Goal: Task Accomplishment & Management: Use online tool/utility

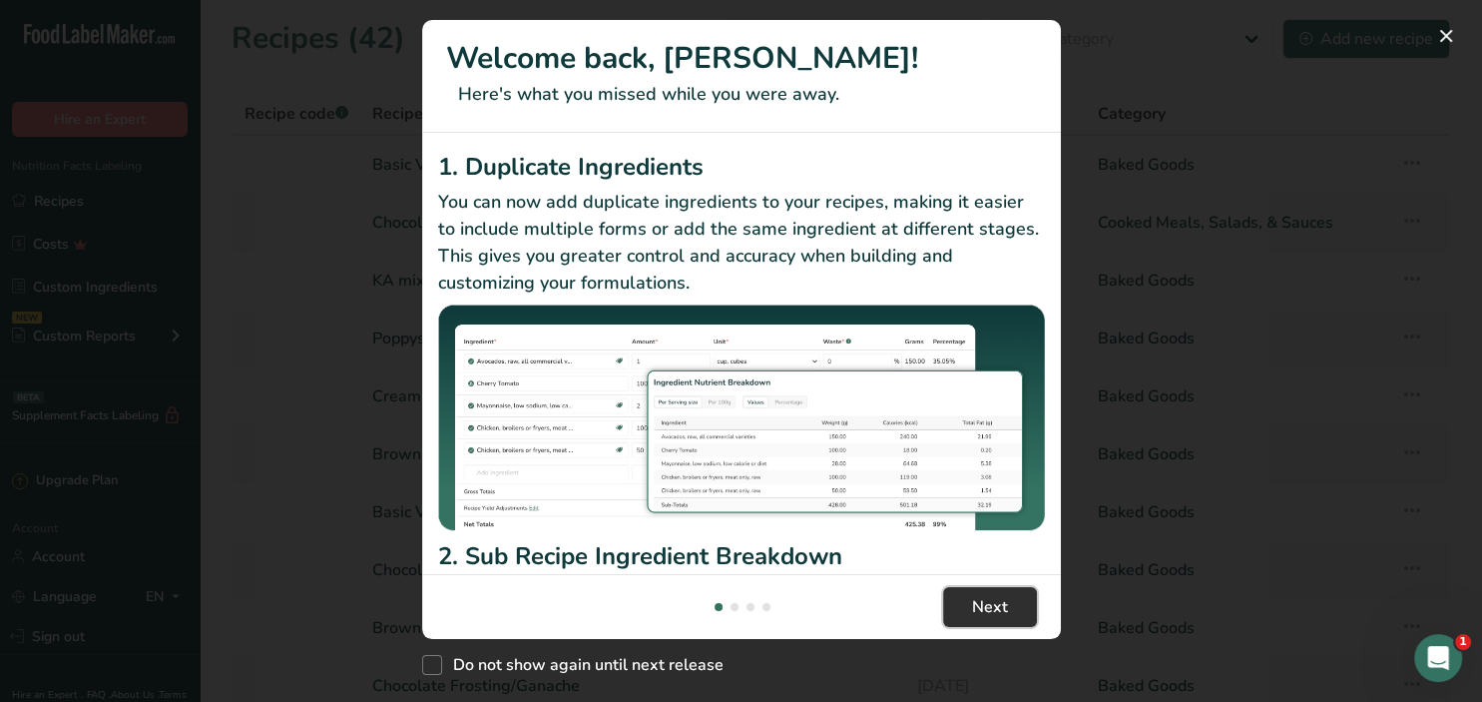
click at [993, 609] on span "Next" at bounding box center [990, 607] width 36 height 24
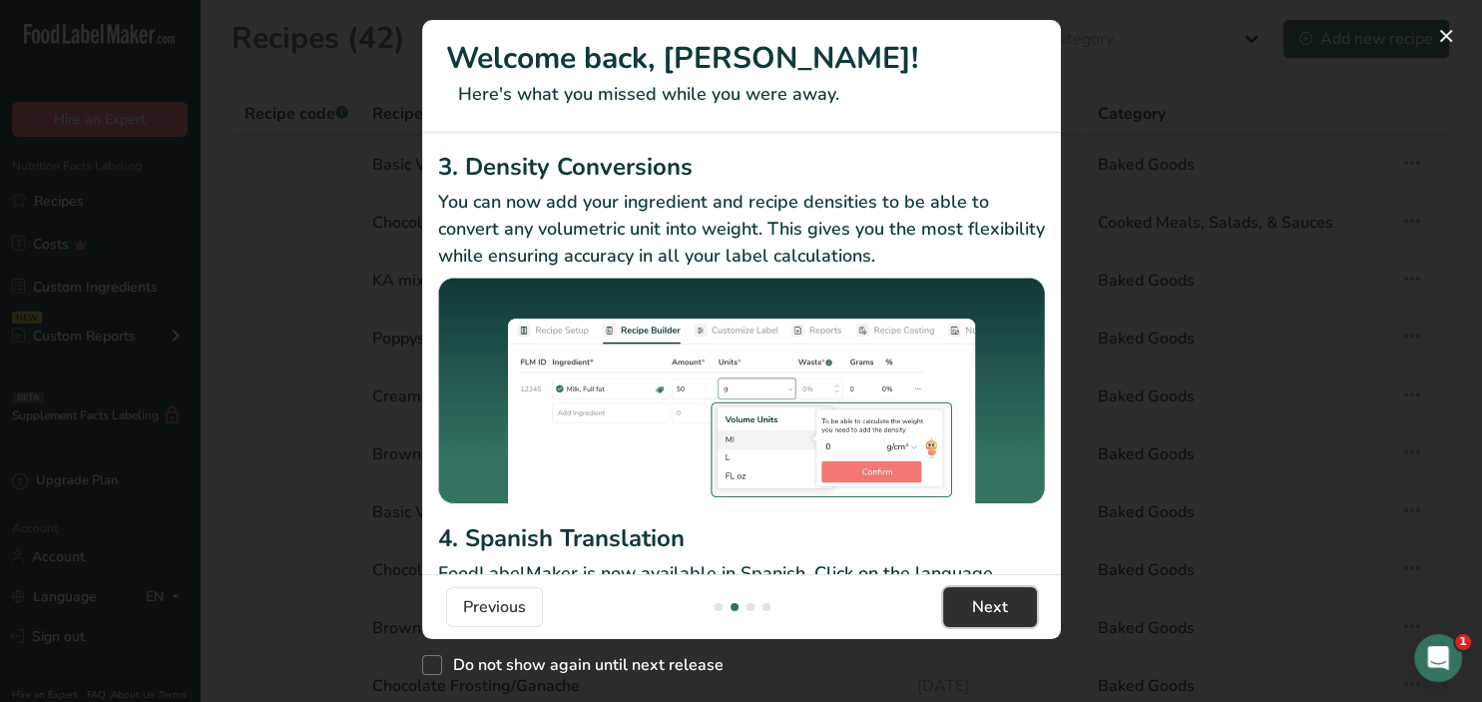
click at [993, 609] on span "Next" at bounding box center [990, 607] width 36 height 24
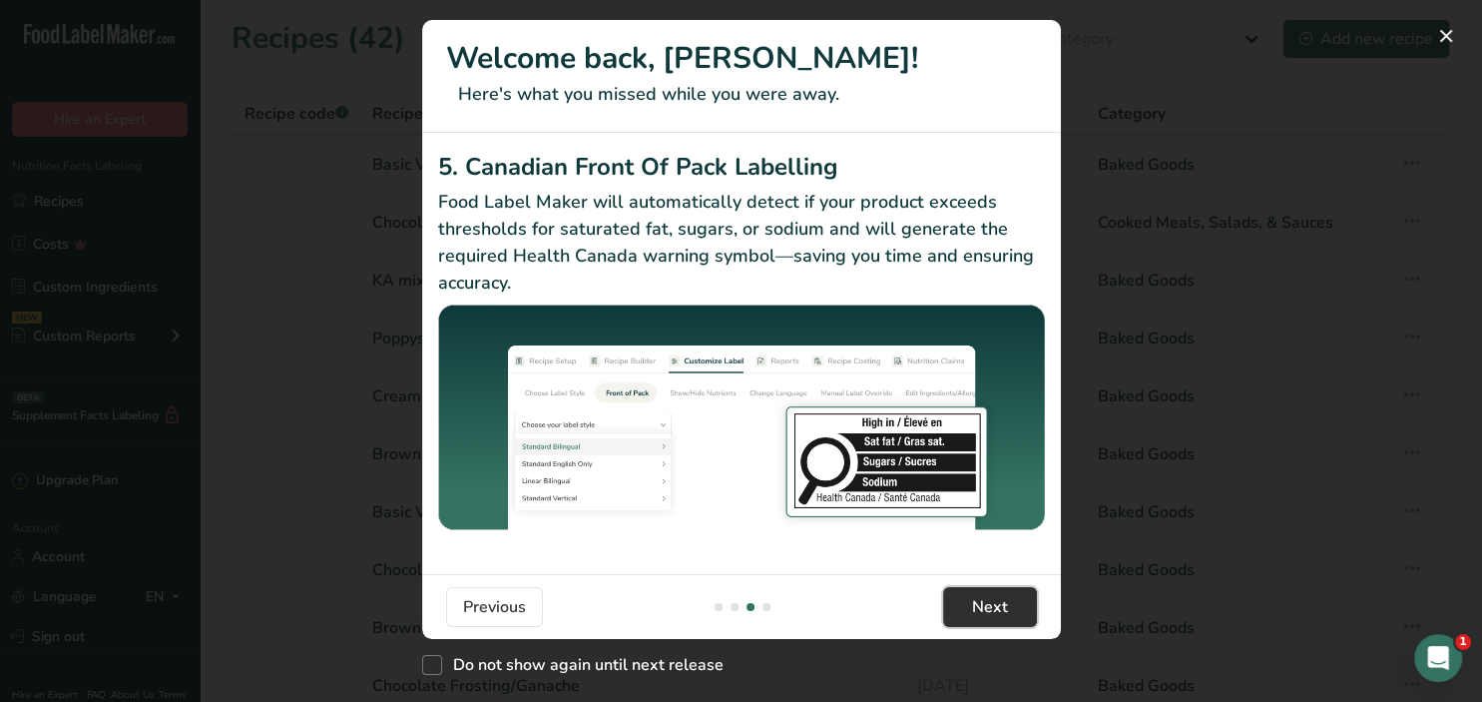
click at [993, 609] on span "Next" at bounding box center [990, 607] width 36 height 24
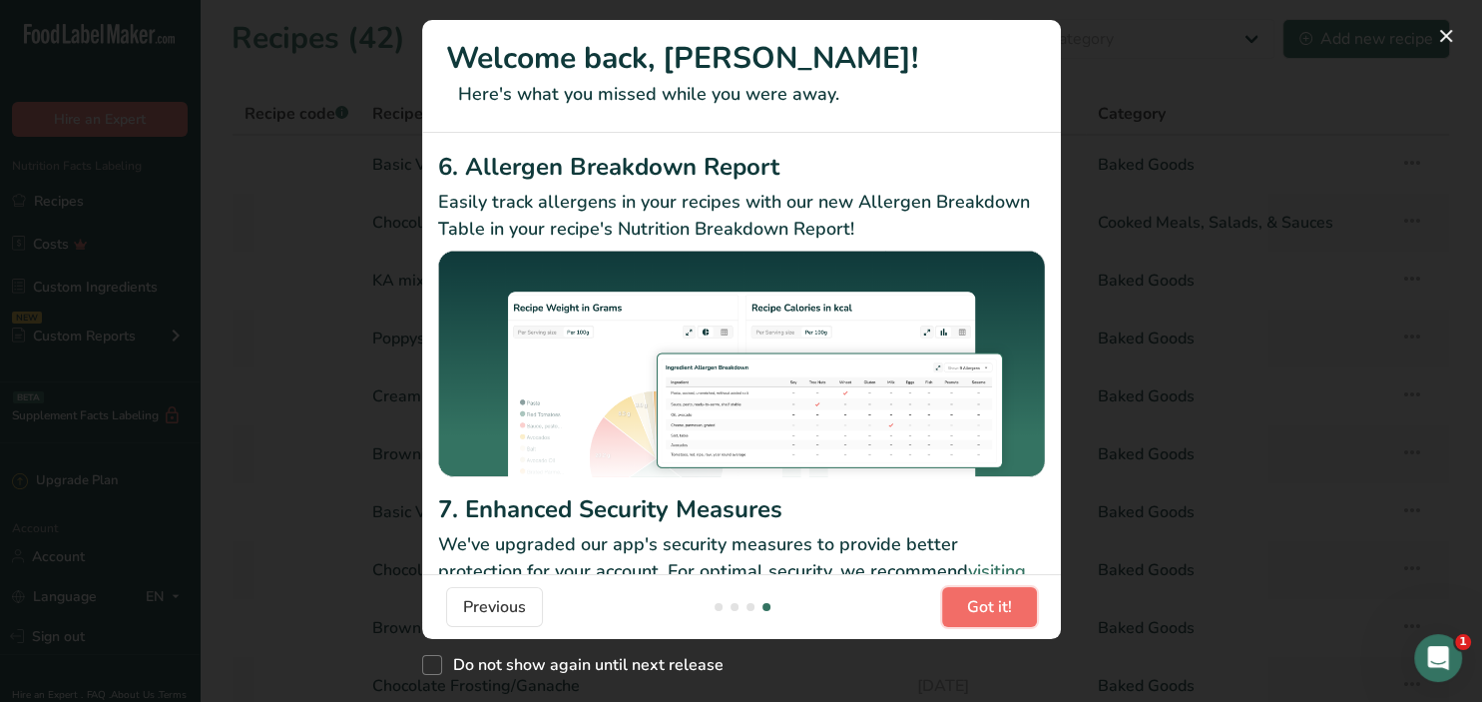
click at [993, 609] on span "Got it!" at bounding box center [989, 607] width 45 height 24
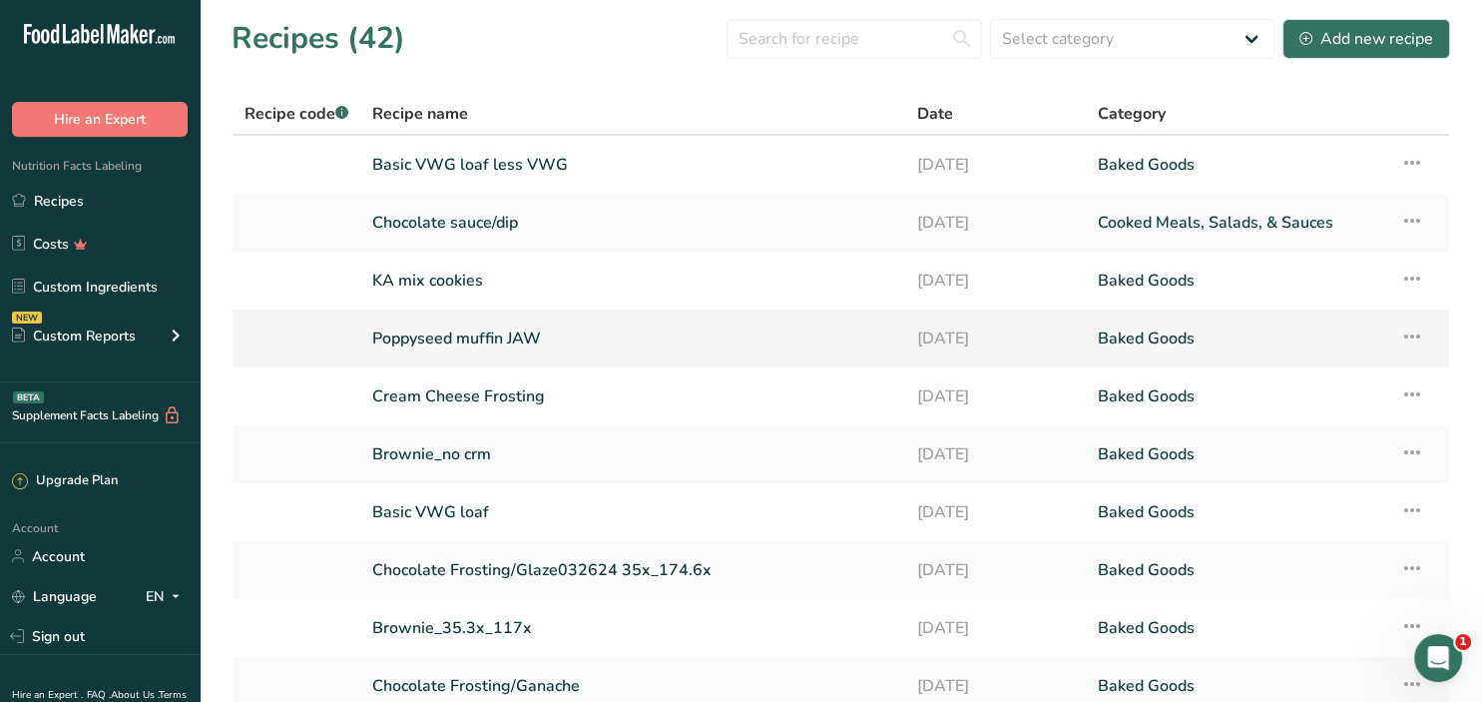
click at [488, 339] on link "Poppyseed muffin JAW" at bounding box center [632, 338] width 520 height 42
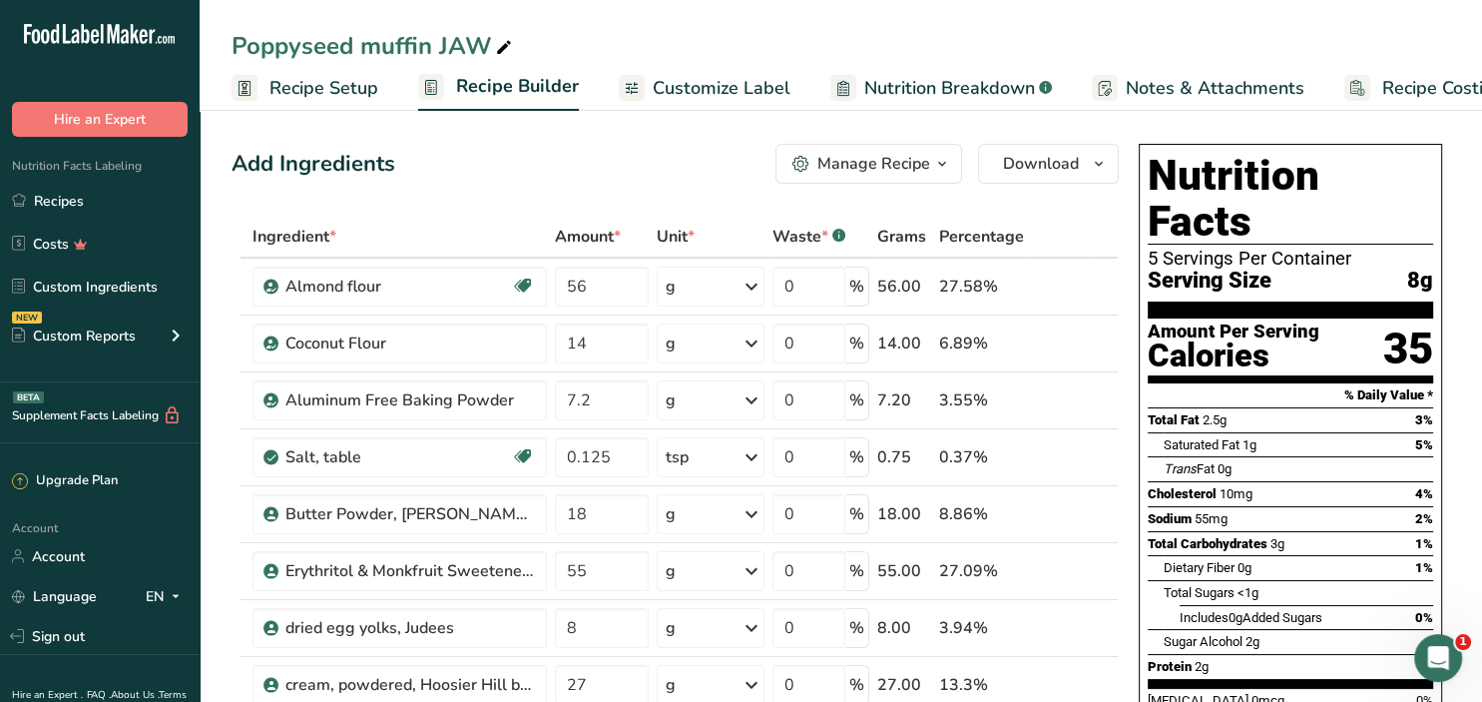
click at [938, 165] on icon "button" at bounding box center [942, 164] width 16 height 25
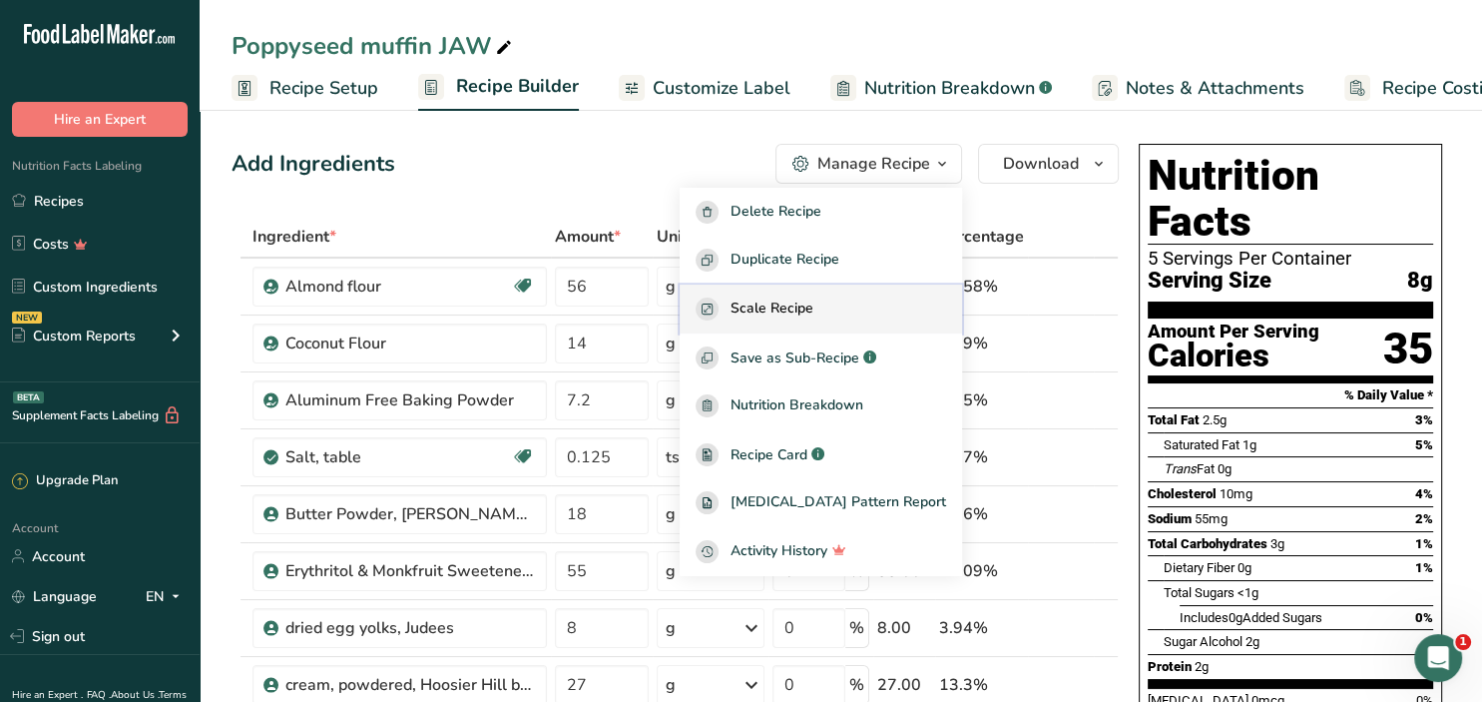
click at [814, 310] on span "Scale Recipe" at bounding box center [772, 308] width 83 height 23
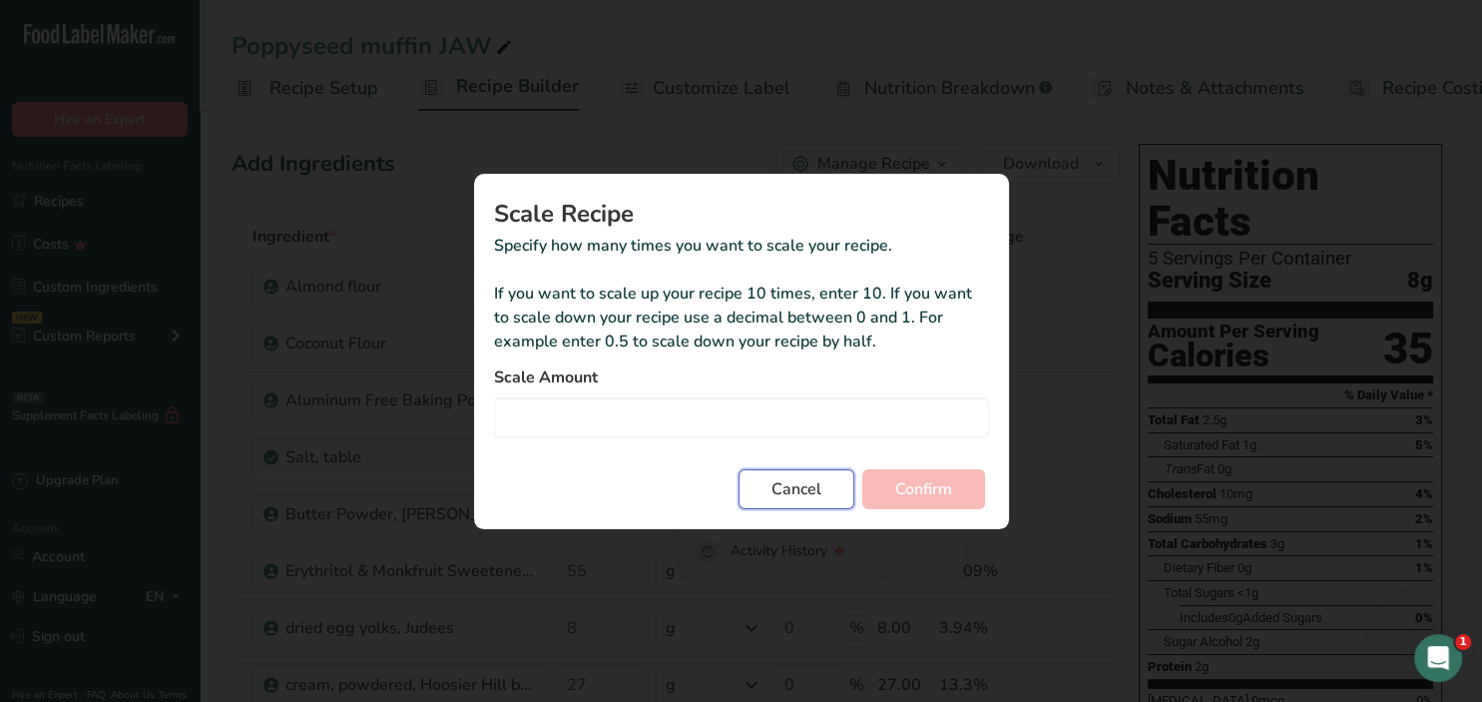
click at [818, 497] on span "Cancel" at bounding box center [797, 489] width 50 height 24
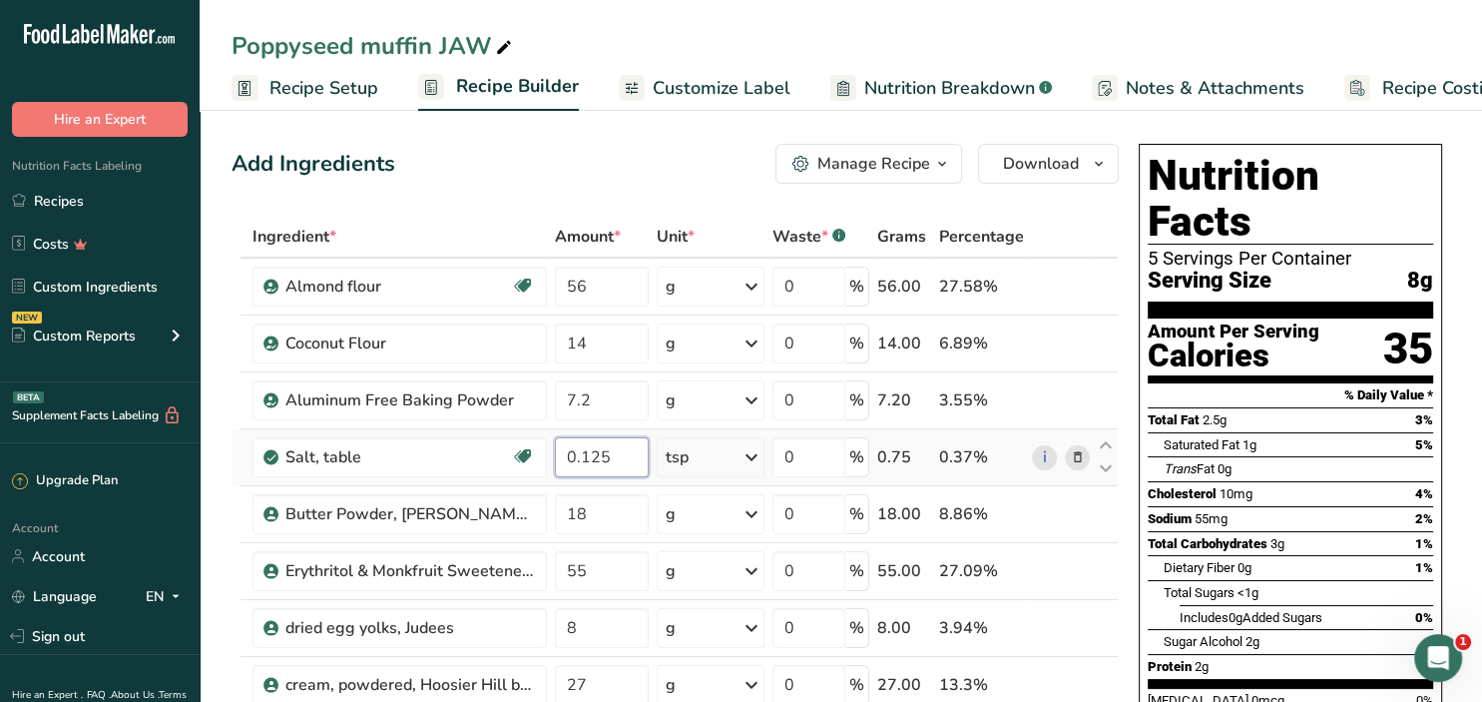
click at [624, 468] on input "0.125" at bounding box center [601, 457] width 93 height 40
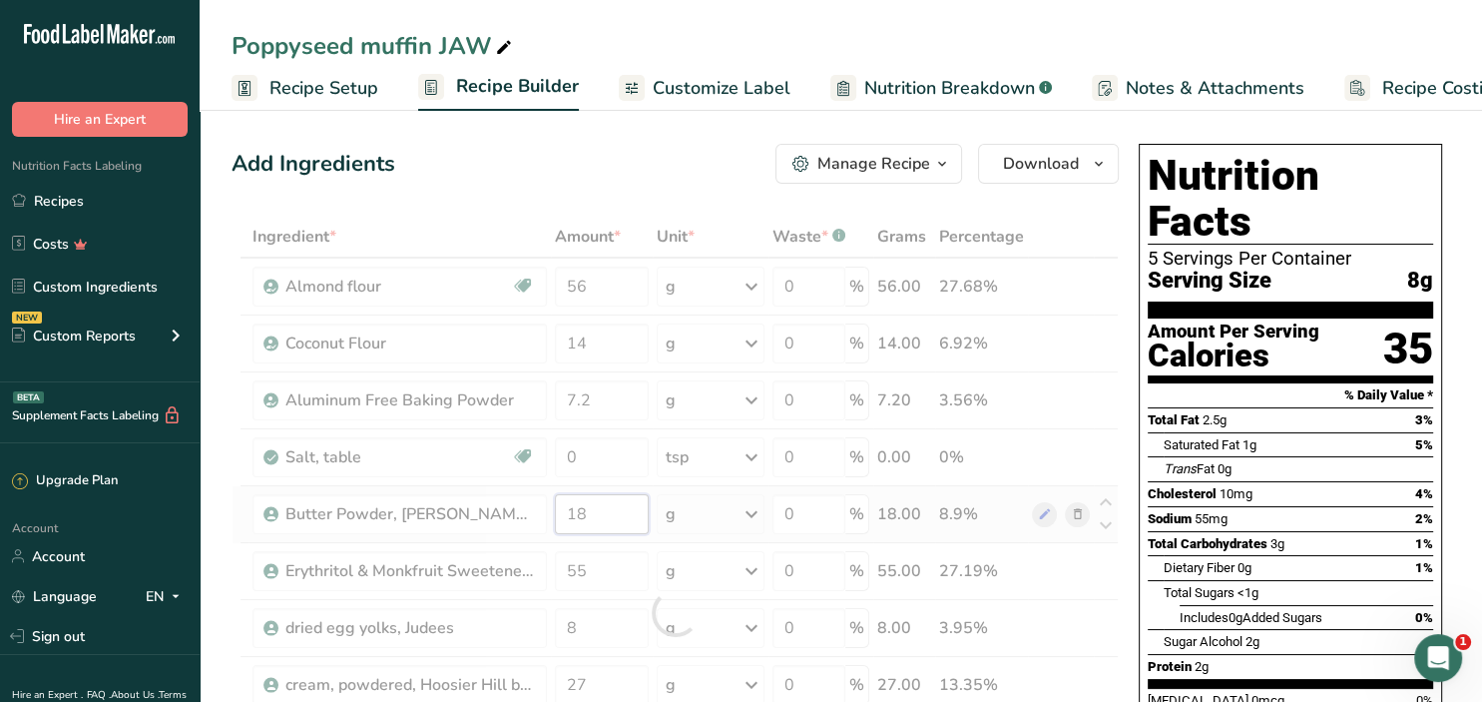
click at [570, 525] on input "18" at bounding box center [601, 514] width 93 height 40
click at [596, 455] on input "0" at bounding box center [601, 457] width 93 height 40
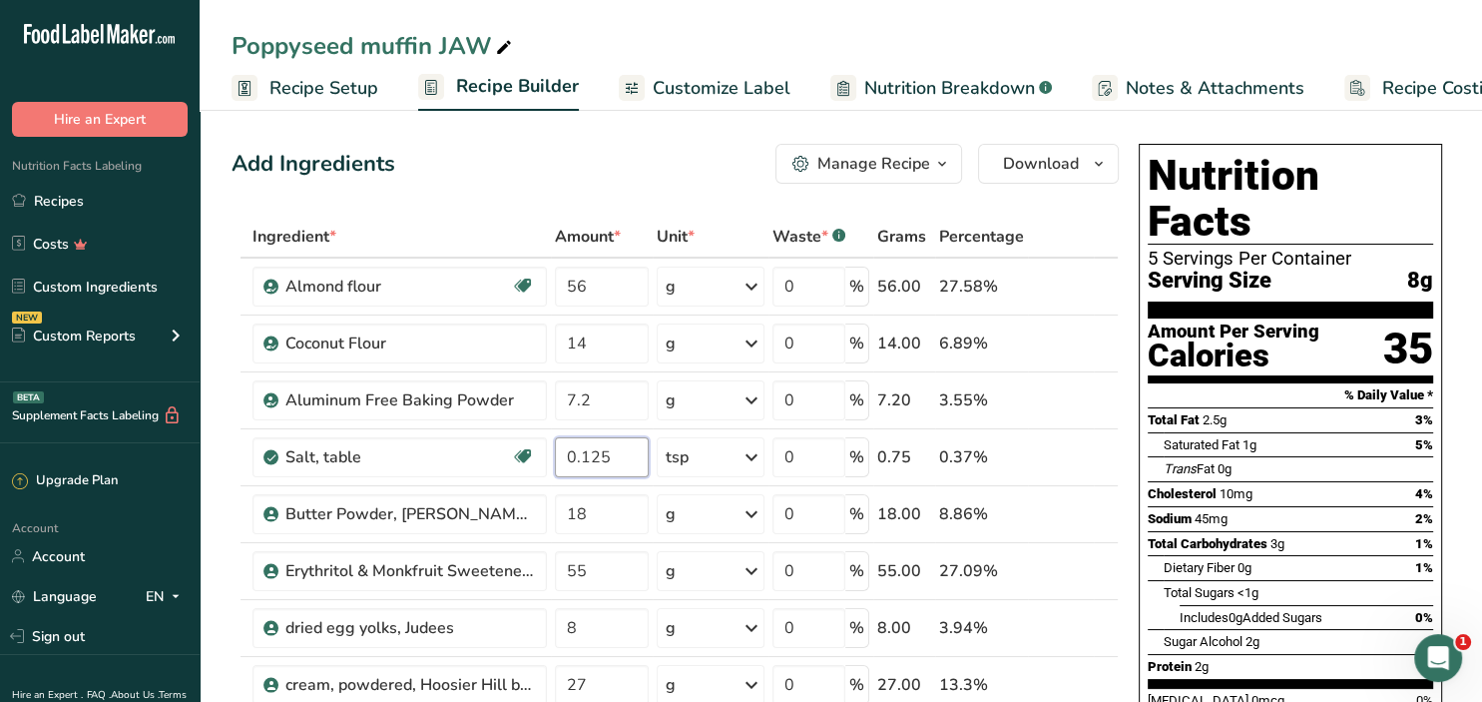
type input "0.125"
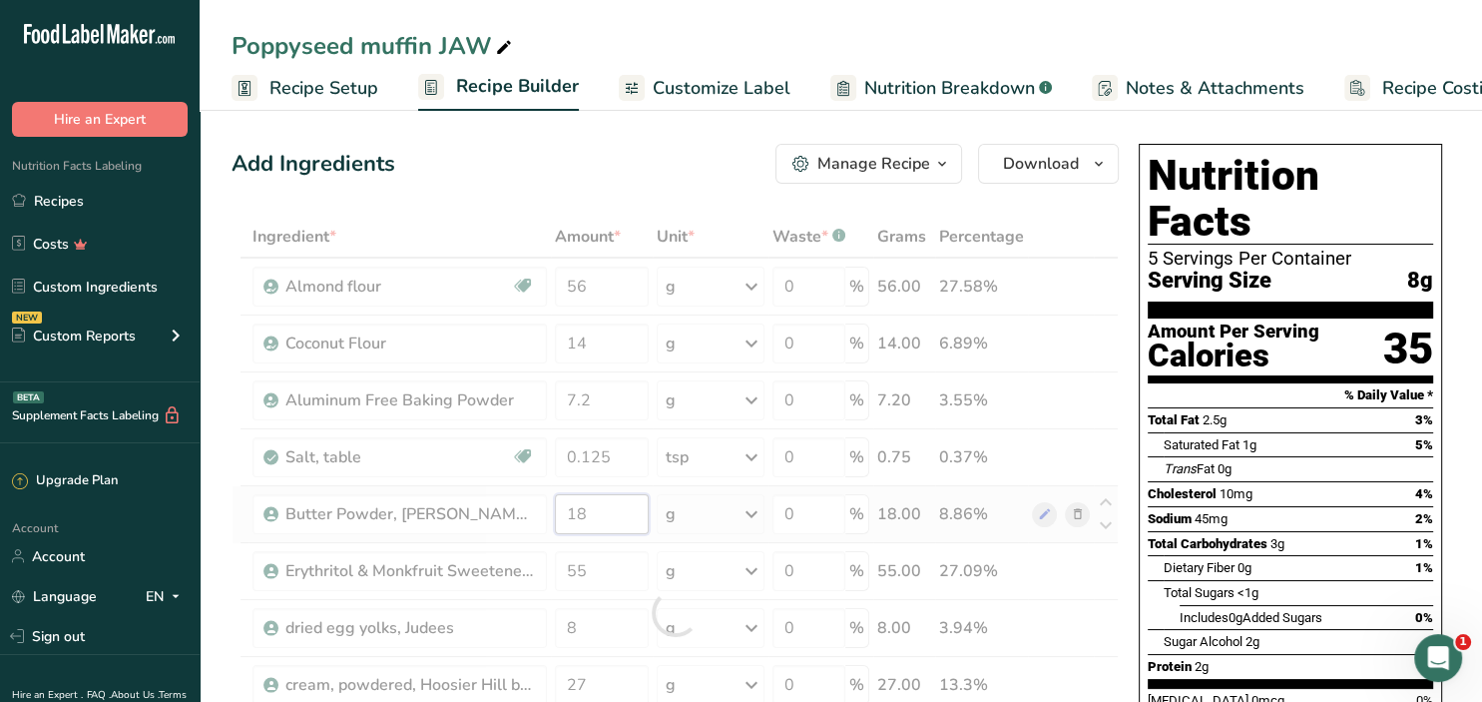
click at [606, 517] on input "18" at bounding box center [601, 514] width 93 height 40
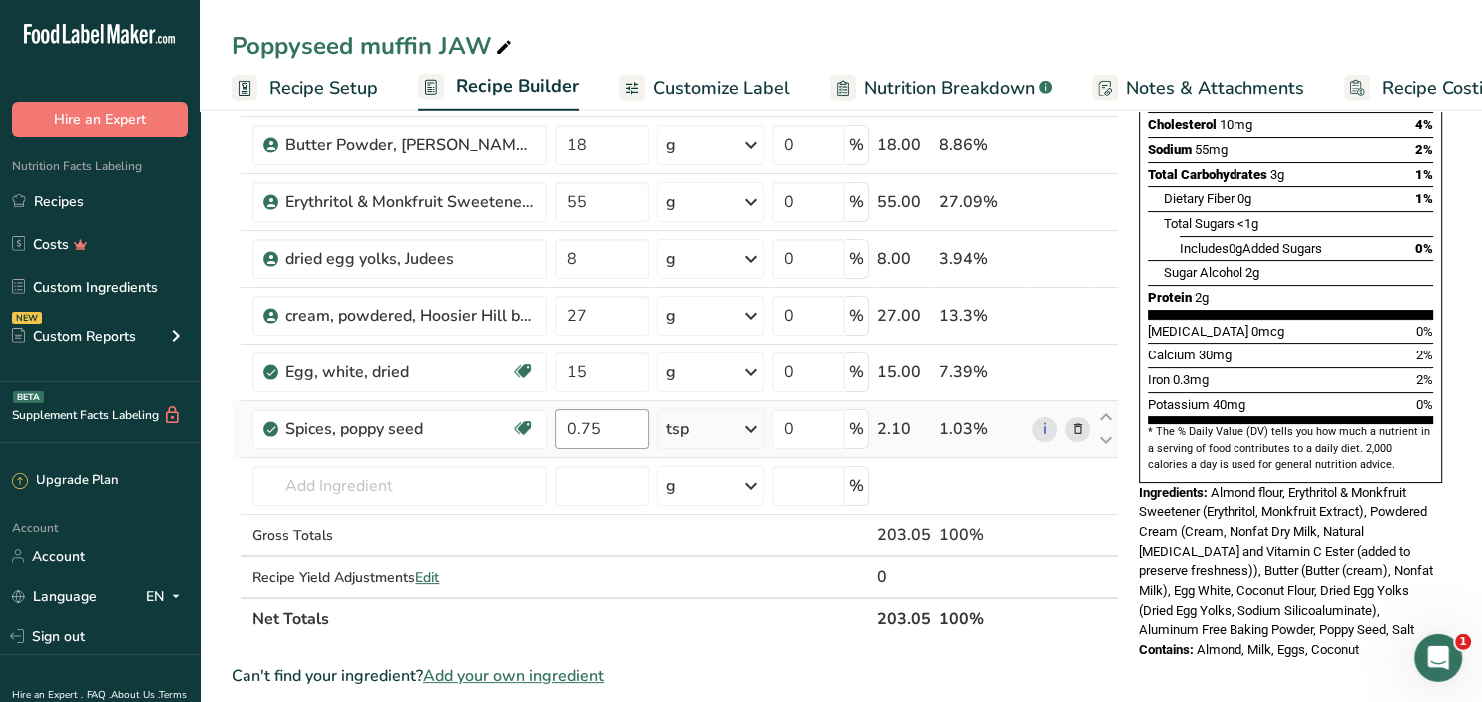
scroll to position [421, 0]
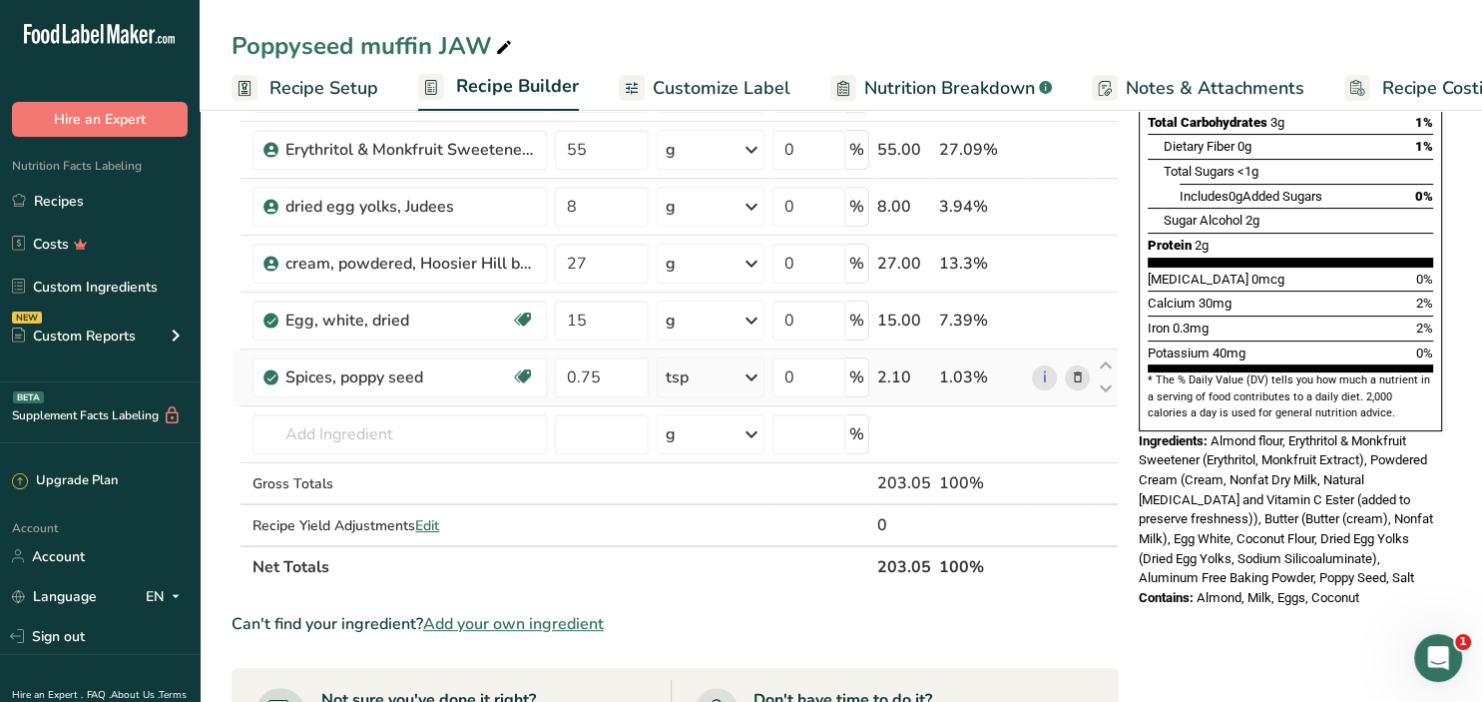
click at [1083, 381] on icon at bounding box center [1077, 377] width 14 height 21
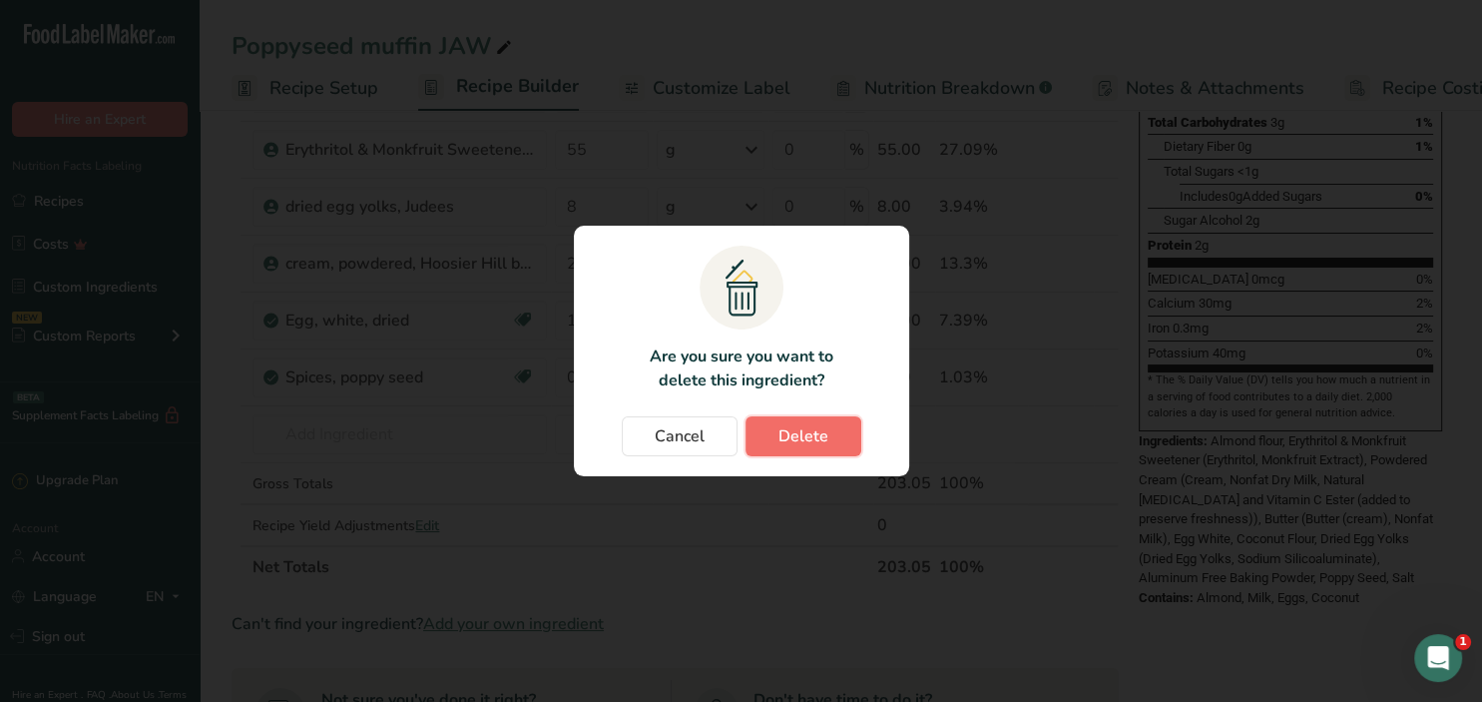
click at [793, 438] on span "Delete" at bounding box center [804, 436] width 50 height 24
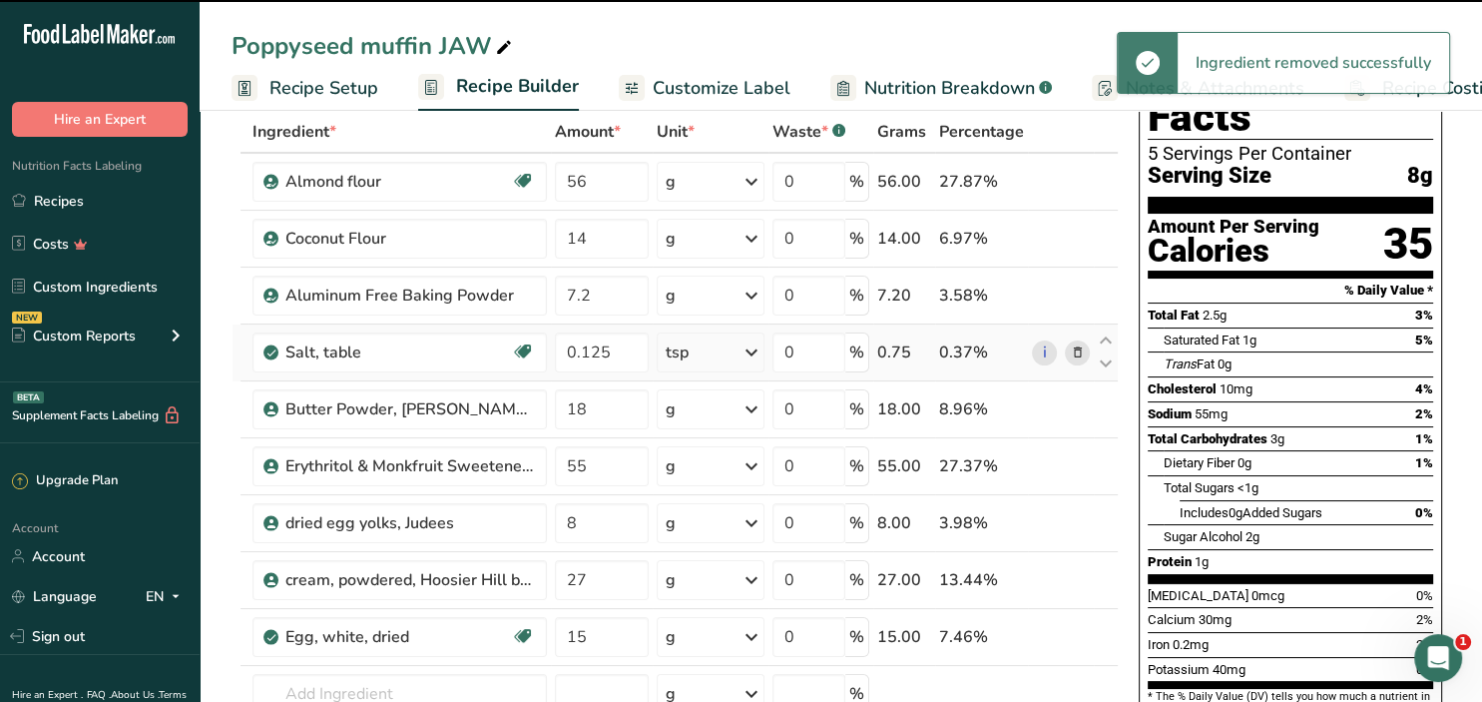
scroll to position [0, 0]
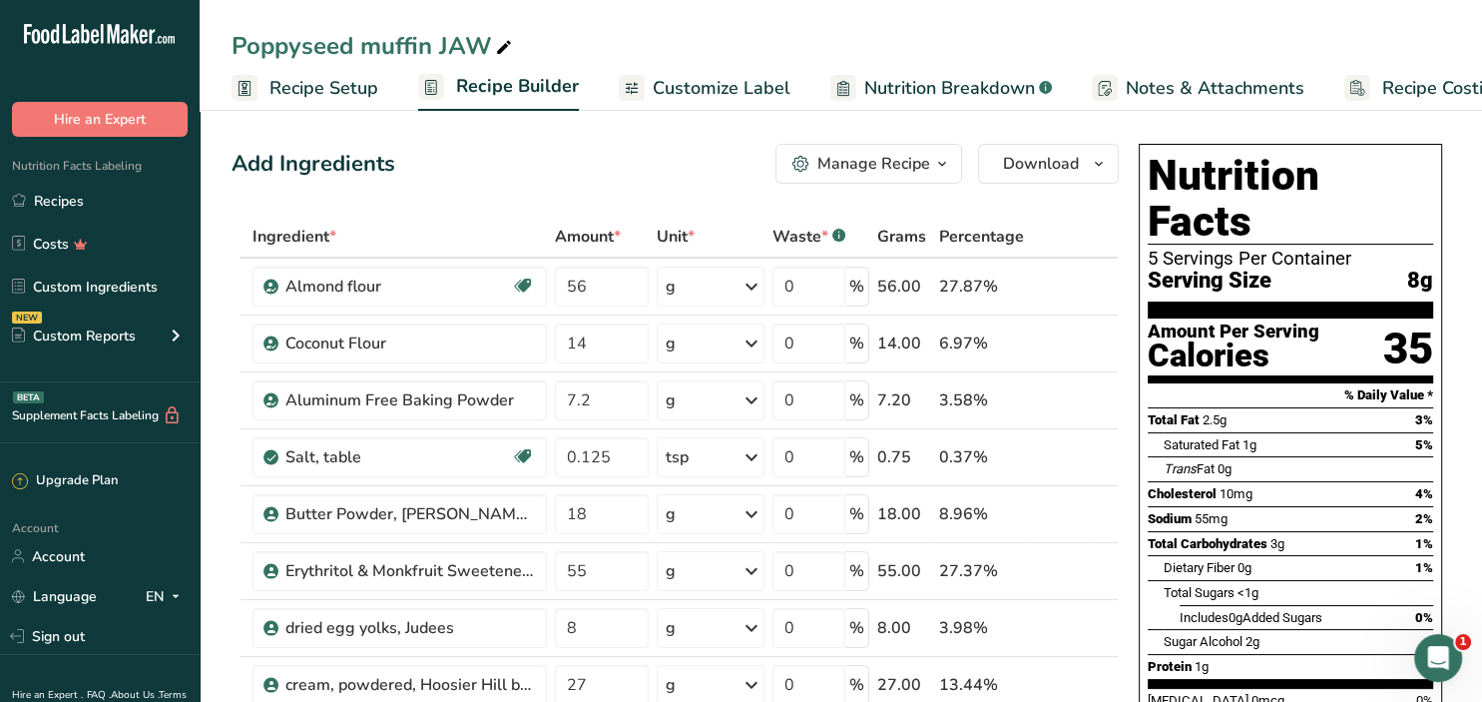
click at [500, 43] on icon at bounding box center [504, 48] width 18 height 28
drag, startPoint x: 359, startPoint y: 49, endPoint x: 129, endPoint y: 49, distance: 230.6
click at [232, 49] on input "Poppyseed muffin JAW" at bounding box center [841, 46] width 1219 height 36
type input "Plain muffin JAW"
click at [892, 170] on div "Manage Recipe" at bounding box center [874, 164] width 113 height 24
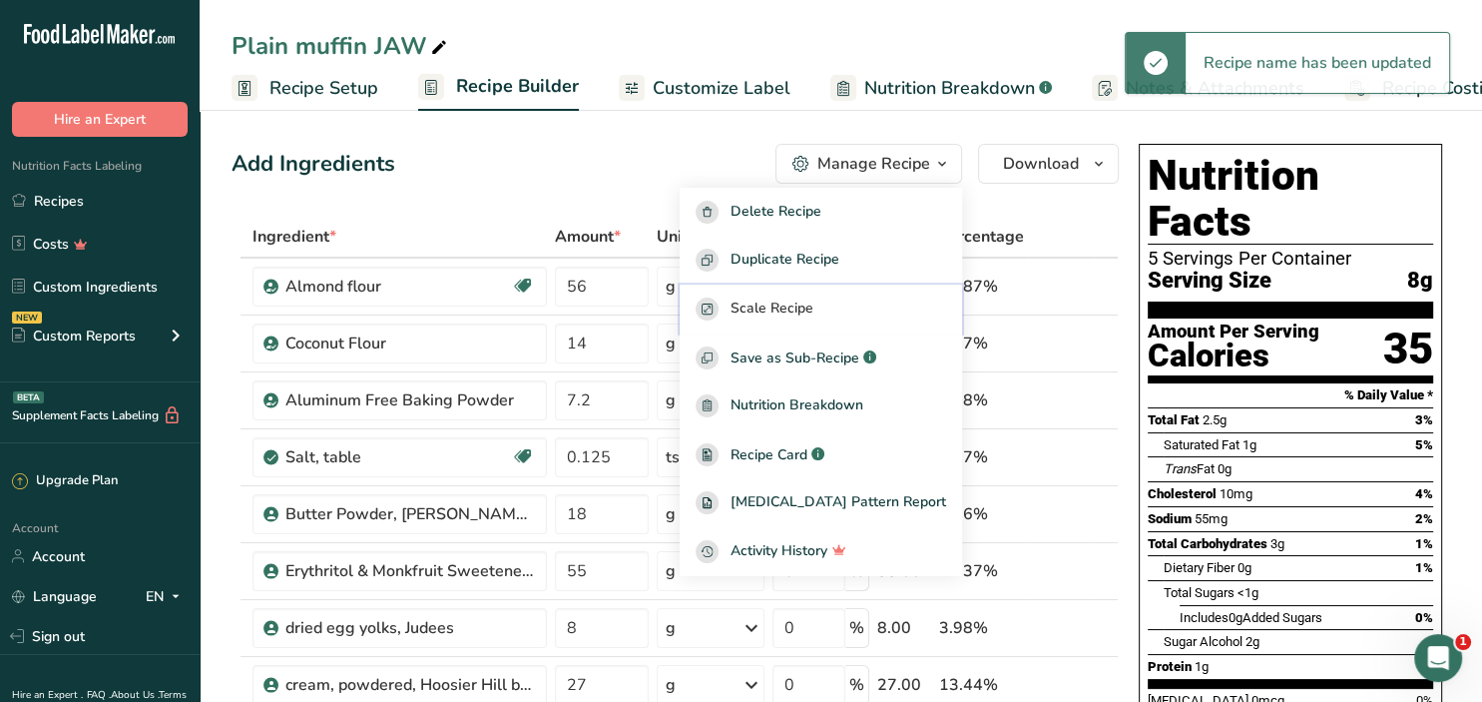
click at [785, 309] on span "Scale Recipe" at bounding box center [772, 308] width 83 height 23
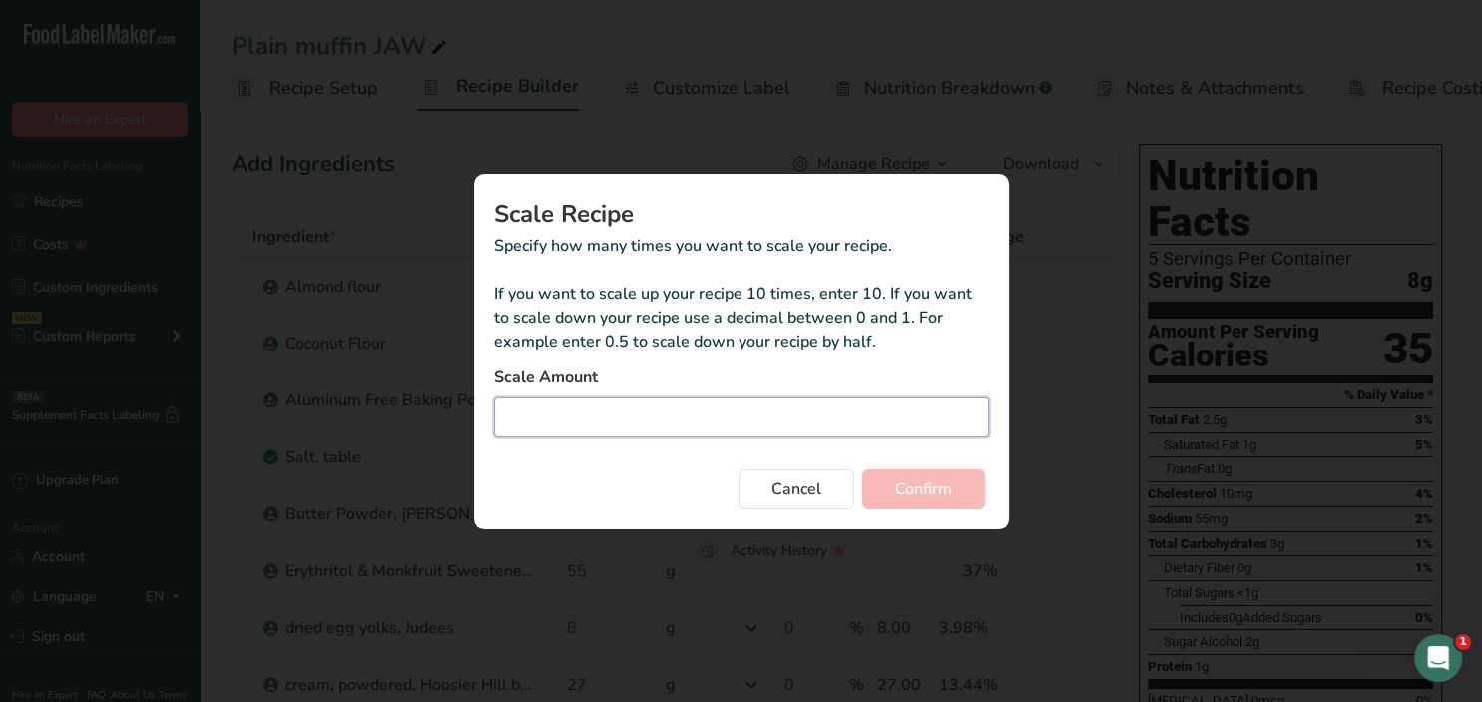
click at [575, 432] on input "Duplicate recipe modal" at bounding box center [741, 417] width 495 height 40
type input "6"
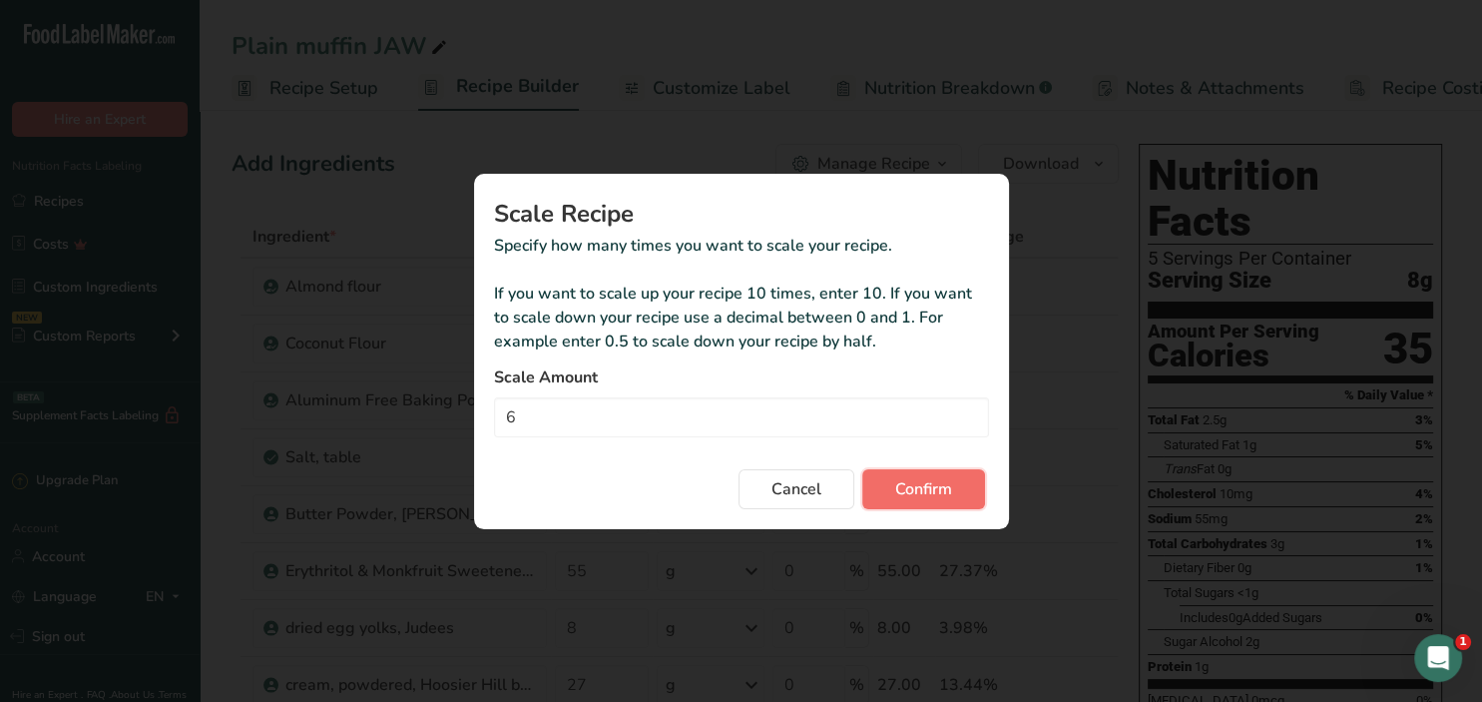
click at [940, 489] on span "Confirm" at bounding box center [923, 489] width 57 height 24
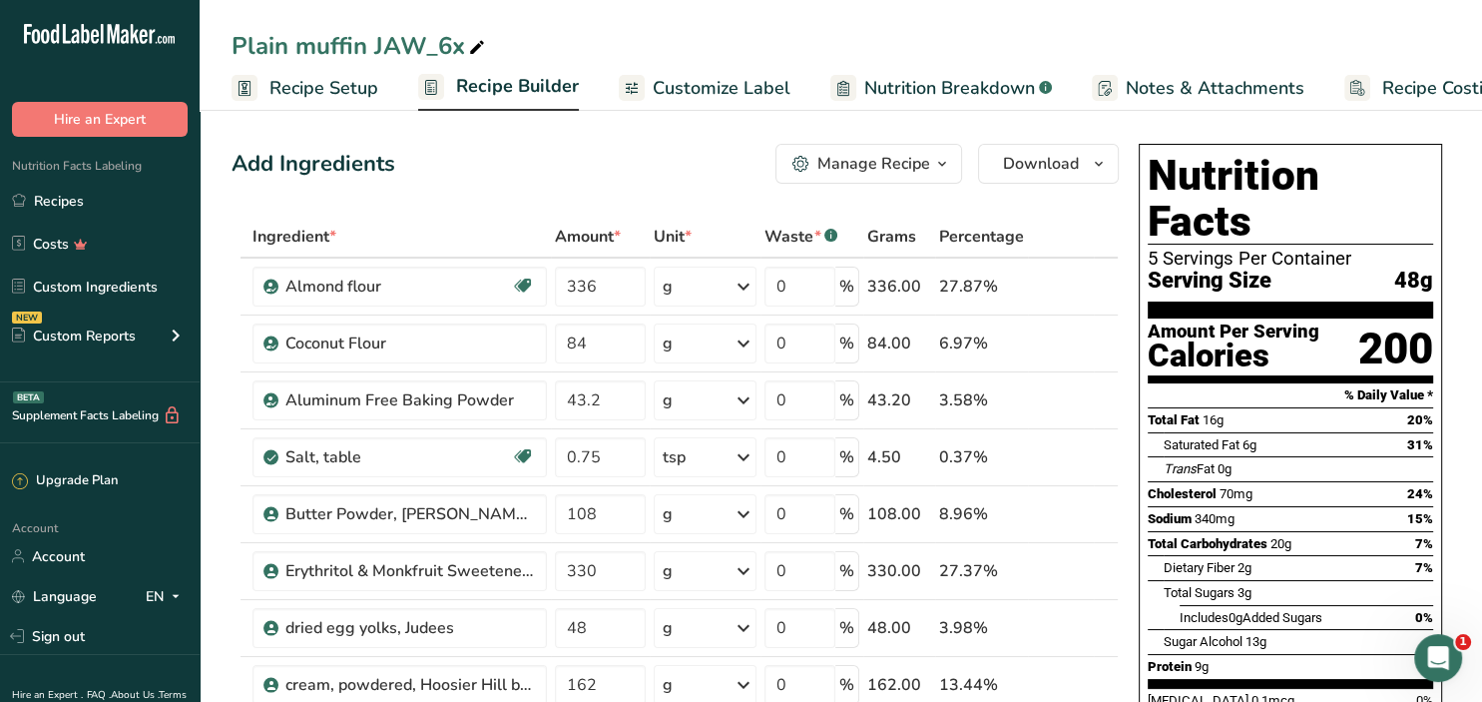
click at [537, 88] on span "Recipe Builder" at bounding box center [517, 86] width 123 height 27
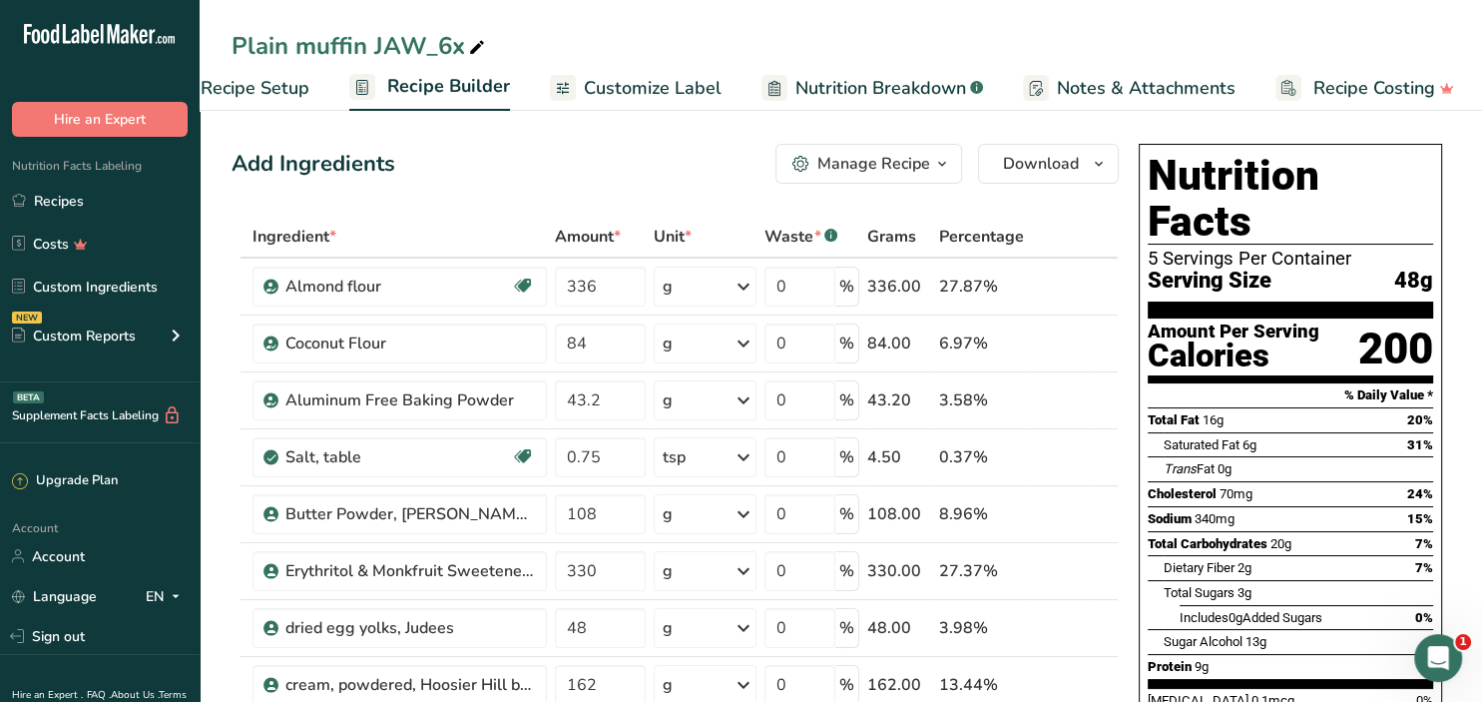
scroll to position [0, 72]
click at [264, 86] on span "Recipe Setup" at bounding box center [252, 88] width 109 height 27
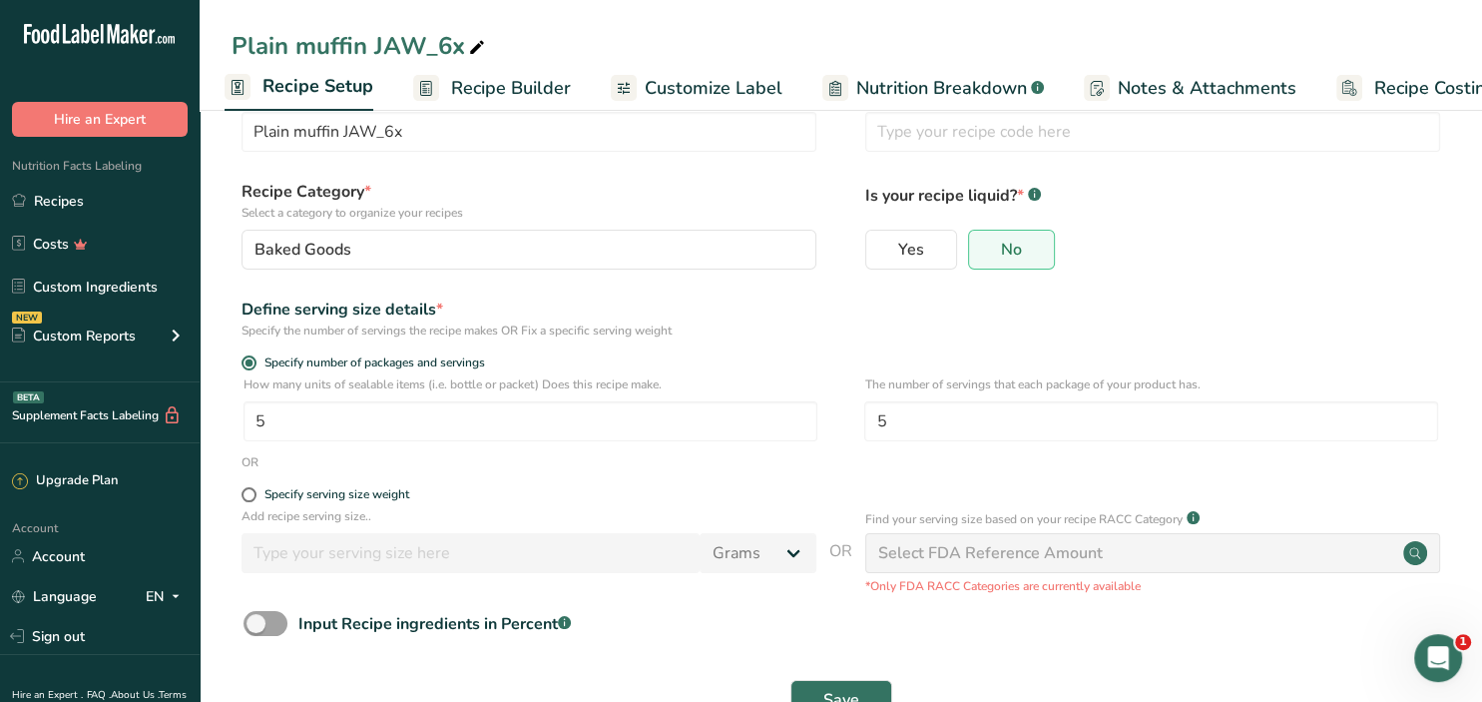
scroll to position [125, 0]
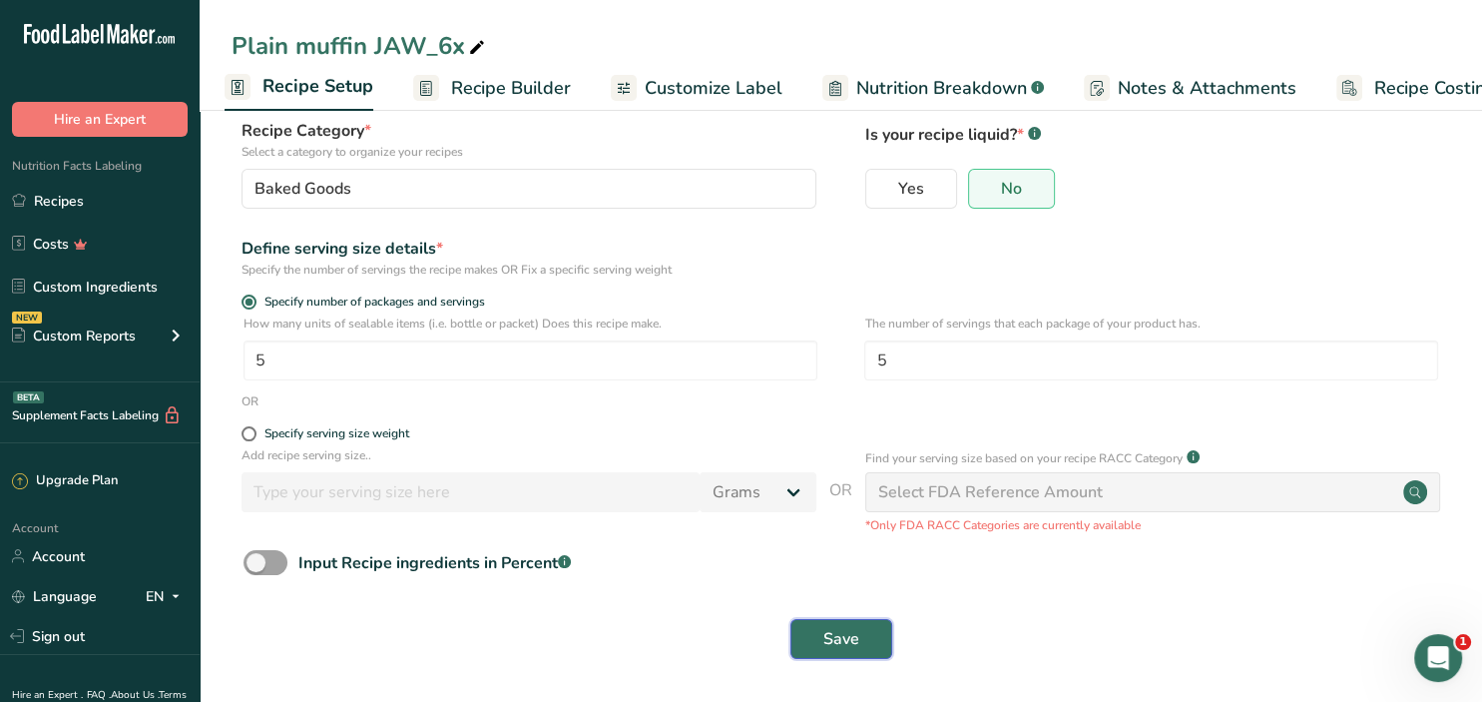
click at [855, 640] on span "Save" at bounding box center [842, 639] width 36 height 24
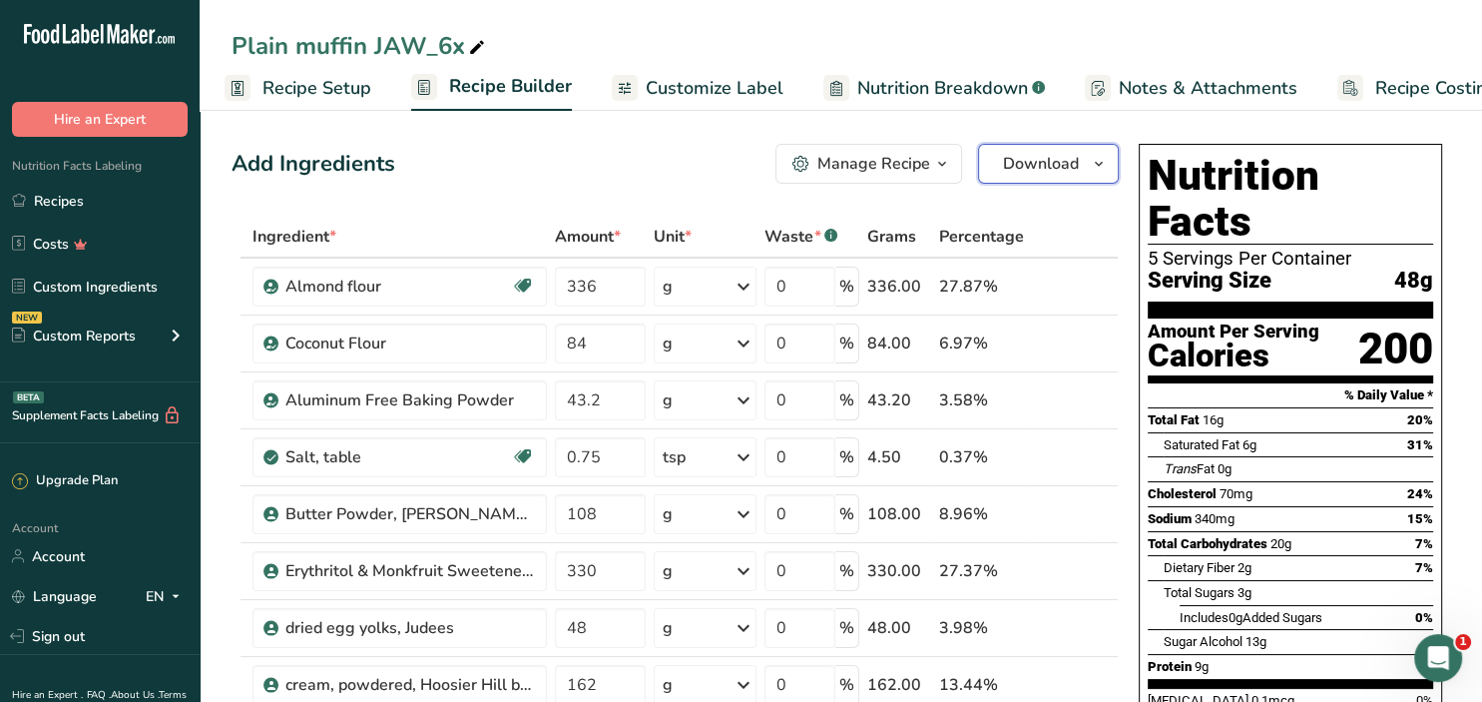
click at [1047, 157] on span "Download" at bounding box center [1041, 164] width 76 height 24
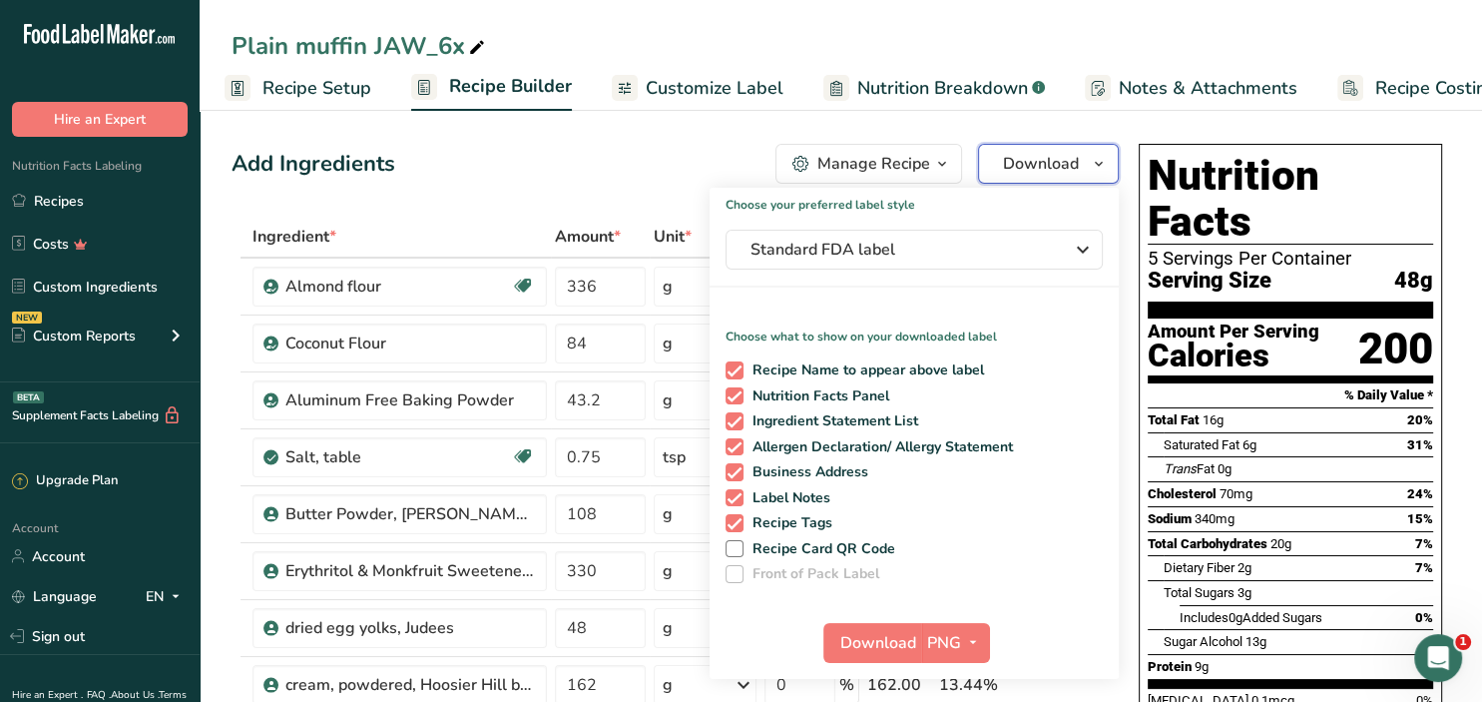
click at [1047, 157] on span "Download" at bounding box center [1041, 164] width 76 height 24
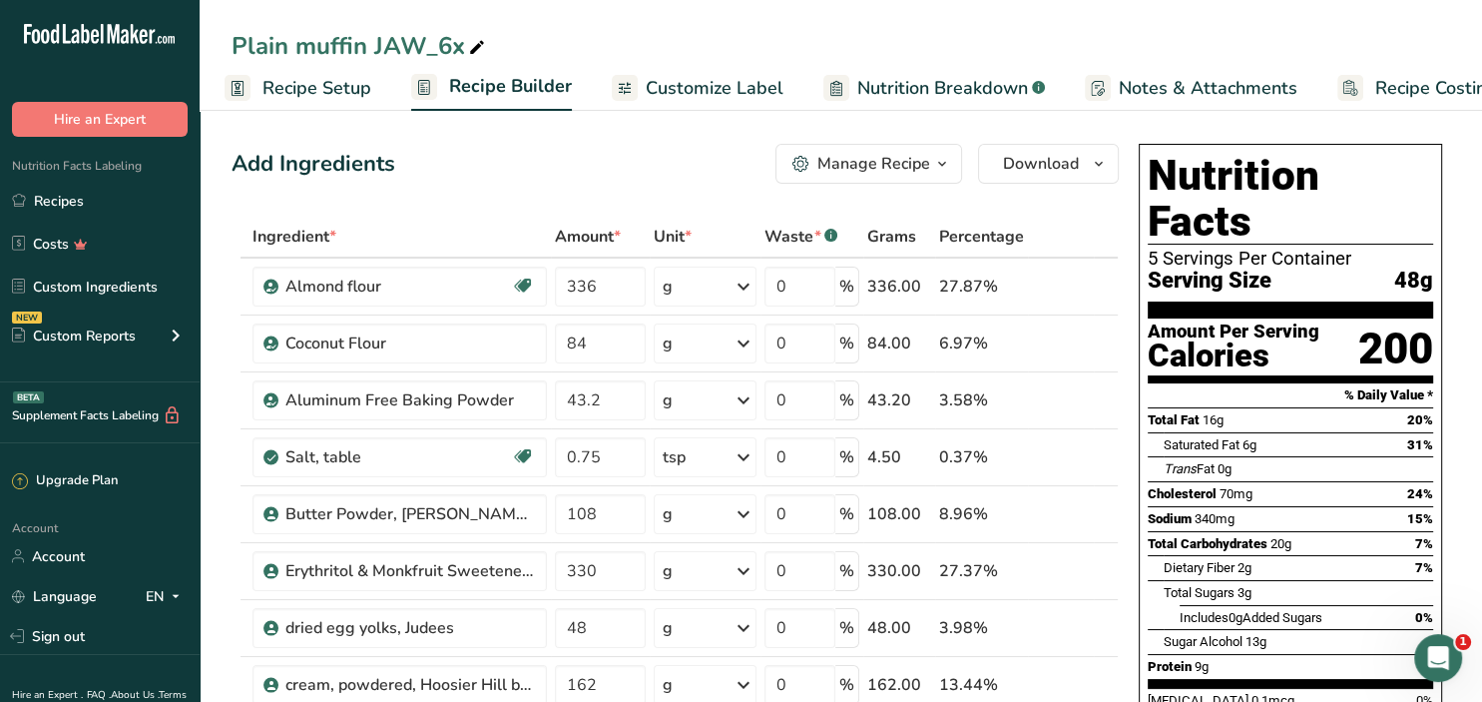
click at [316, 94] on span "Recipe Setup" at bounding box center [317, 88] width 109 height 27
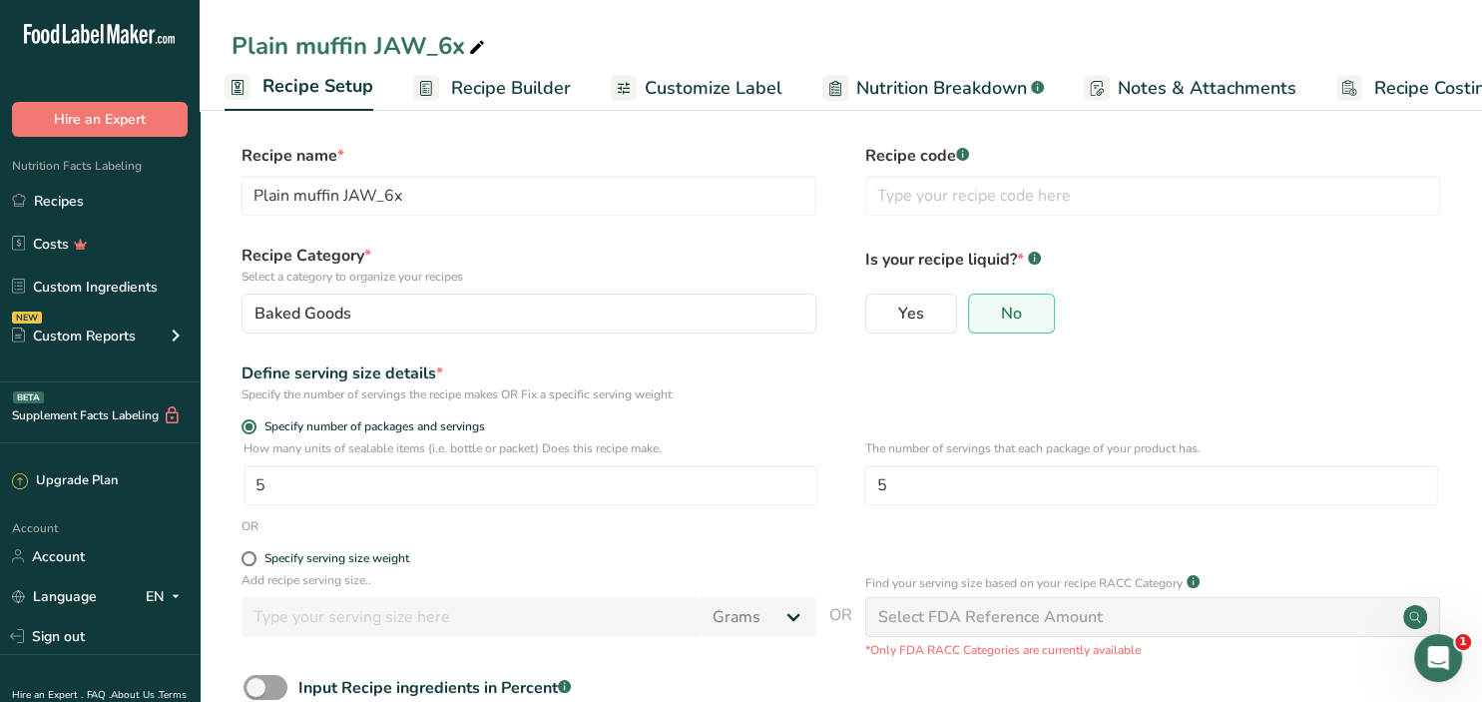
click at [311, 81] on span "Recipe Setup" at bounding box center [318, 86] width 111 height 27
click at [497, 97] on span "Recipe Builder" at bounding box center [511, 88] width 120 height 27
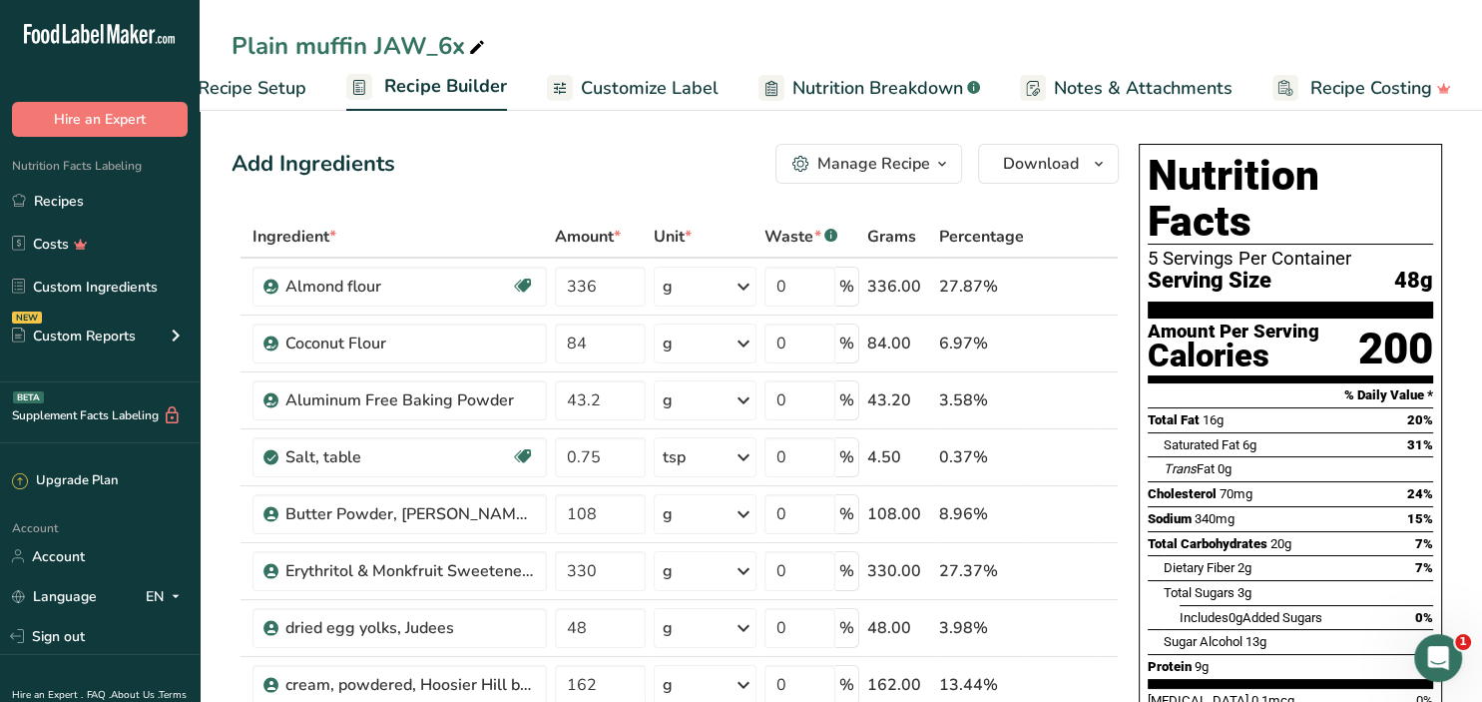
click at [886, 170] on div "Manage Recipe" at bounding box center [874, 164] width 113 height 24
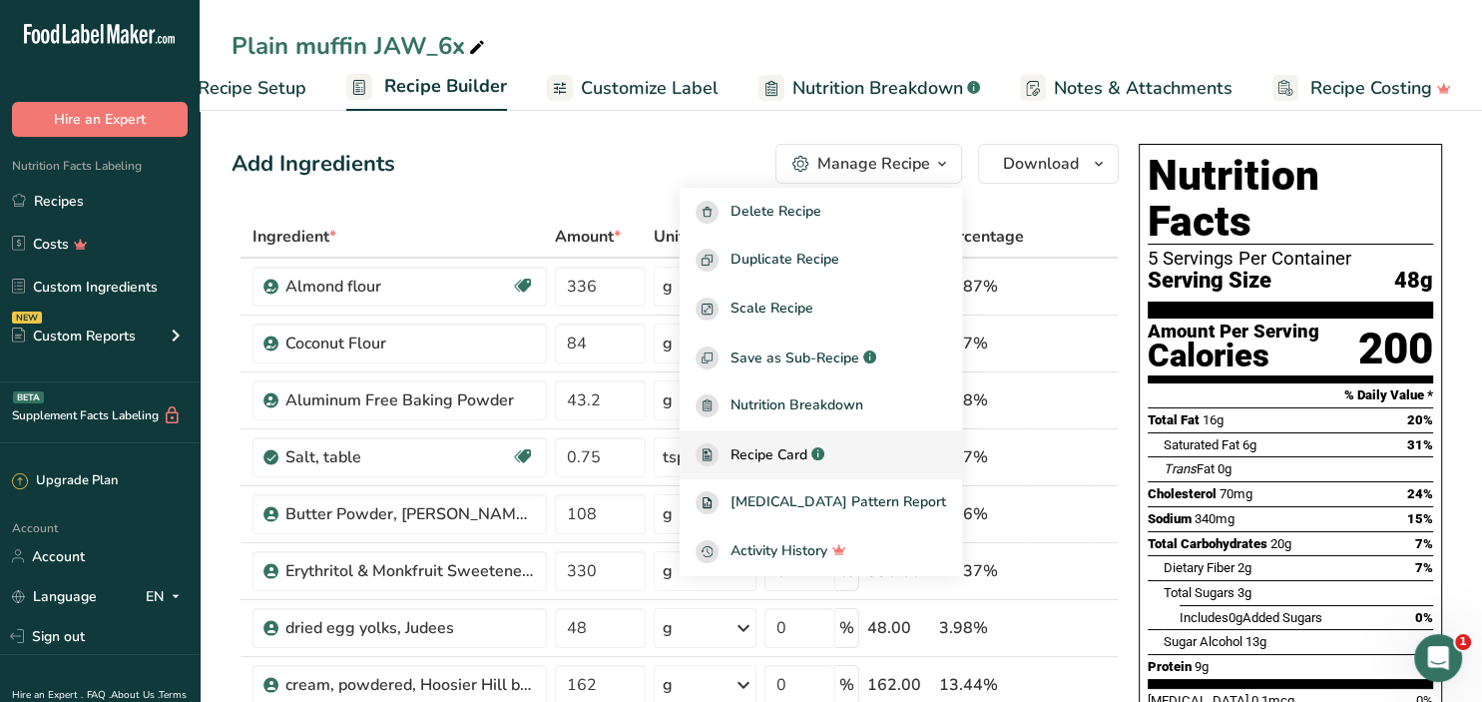
click at [808, 464] on span "Recipe Card" at bounding box center [769, 454] width 77 height 21
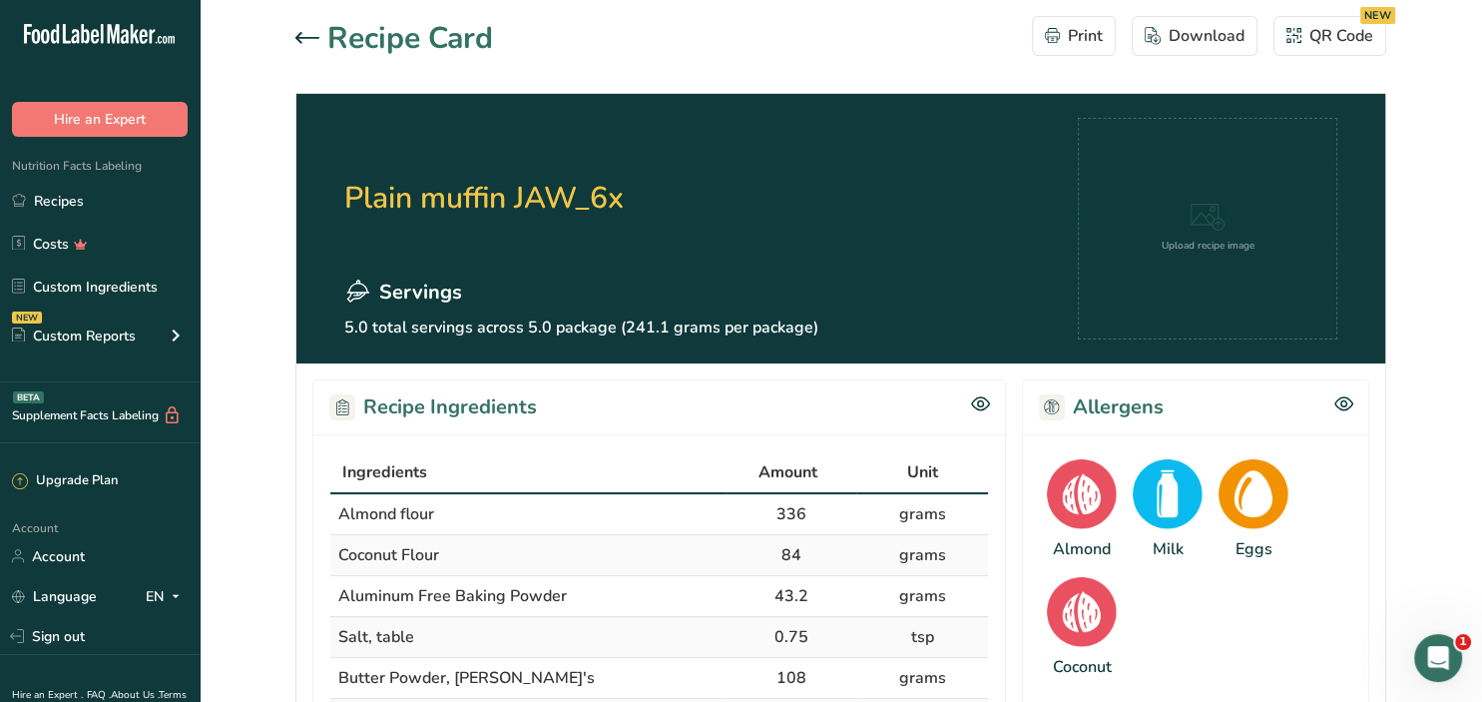
click at [398, 36] on h1 "Recipe Card" at bounding box center [410, 38] width 166 height 45
click at [309, 39] on icon at bounding box center [307, 38] width 24 height 12
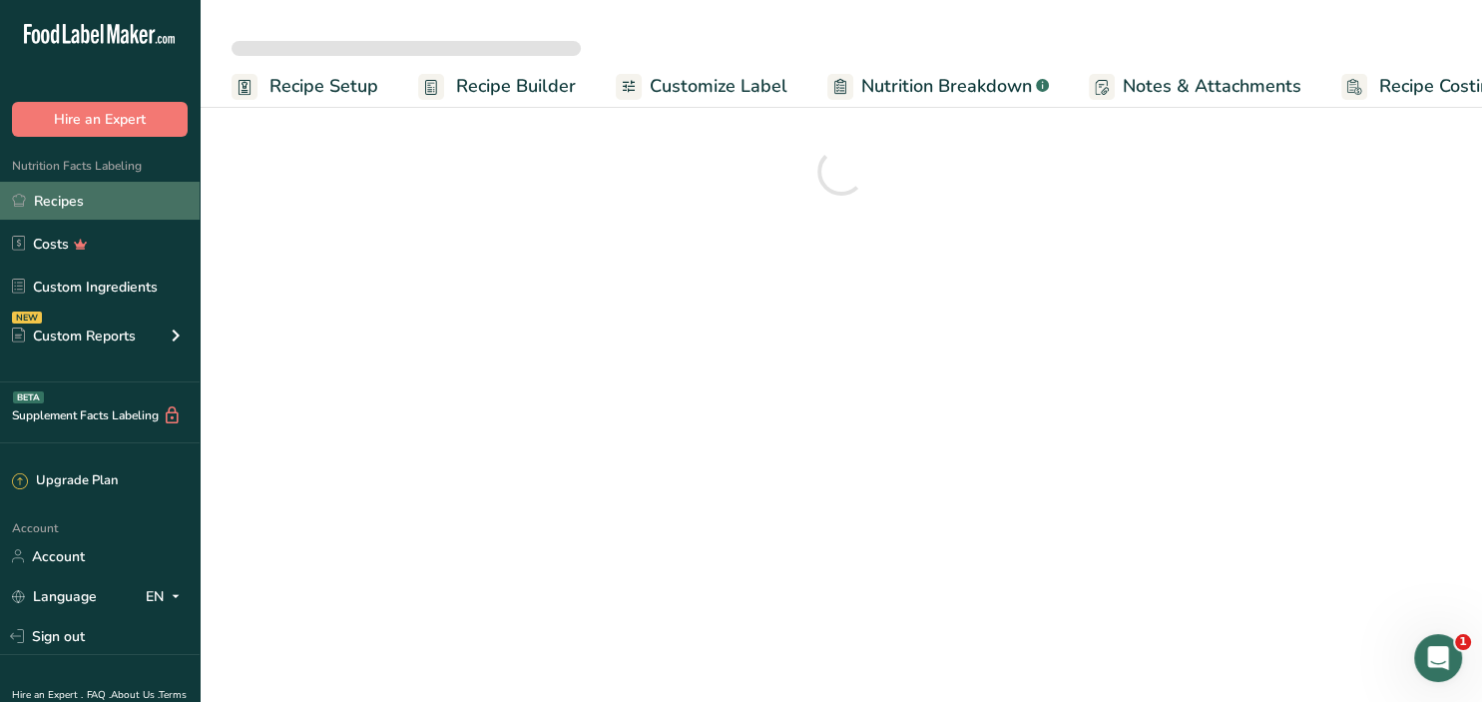
click at [57, 208] on link "Recipes" at bounding box center [100, 201] width 200 height 38
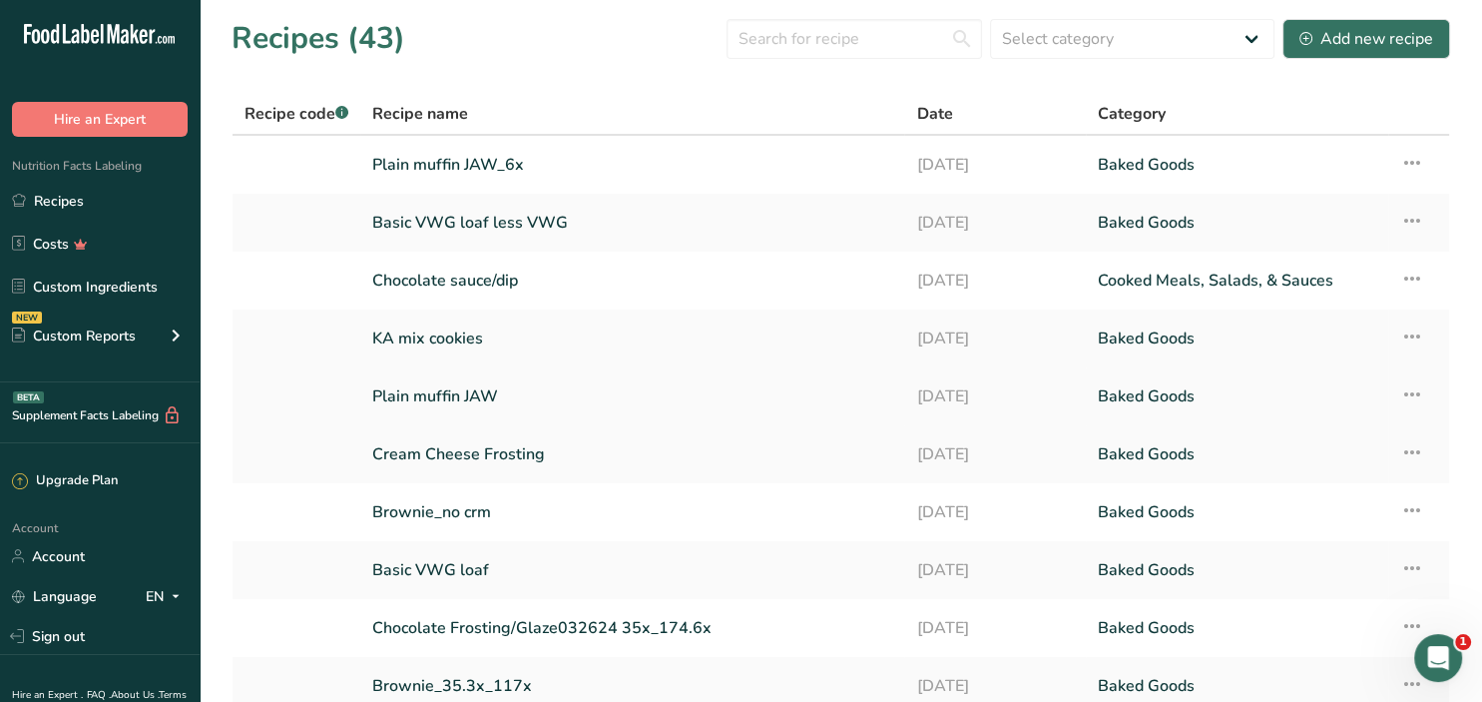
click at [461, 404] on link "Plain muffin JAW" at bounding box center [632, 396] width 520 height 42
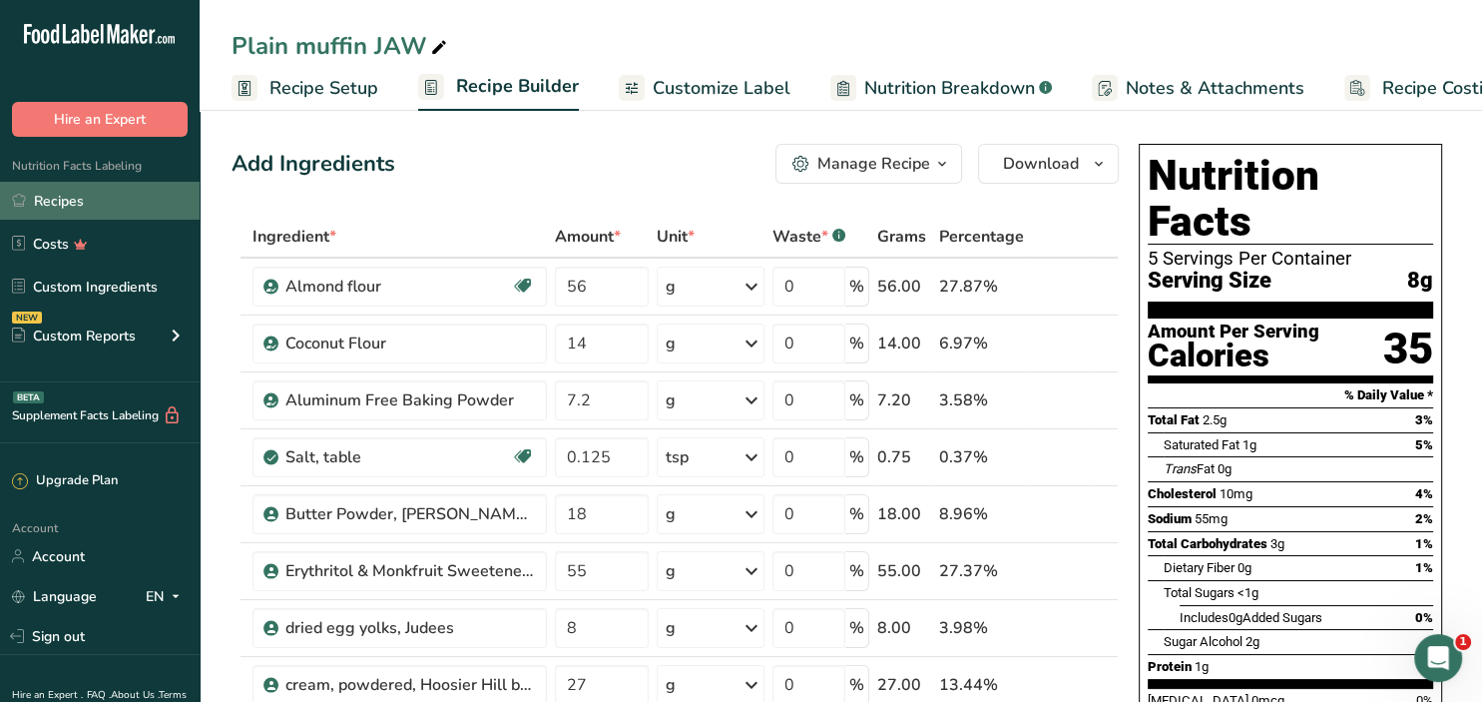
click at [61, 208] on link "Recipes" at bounding box center [100, 201] width 200 height 38
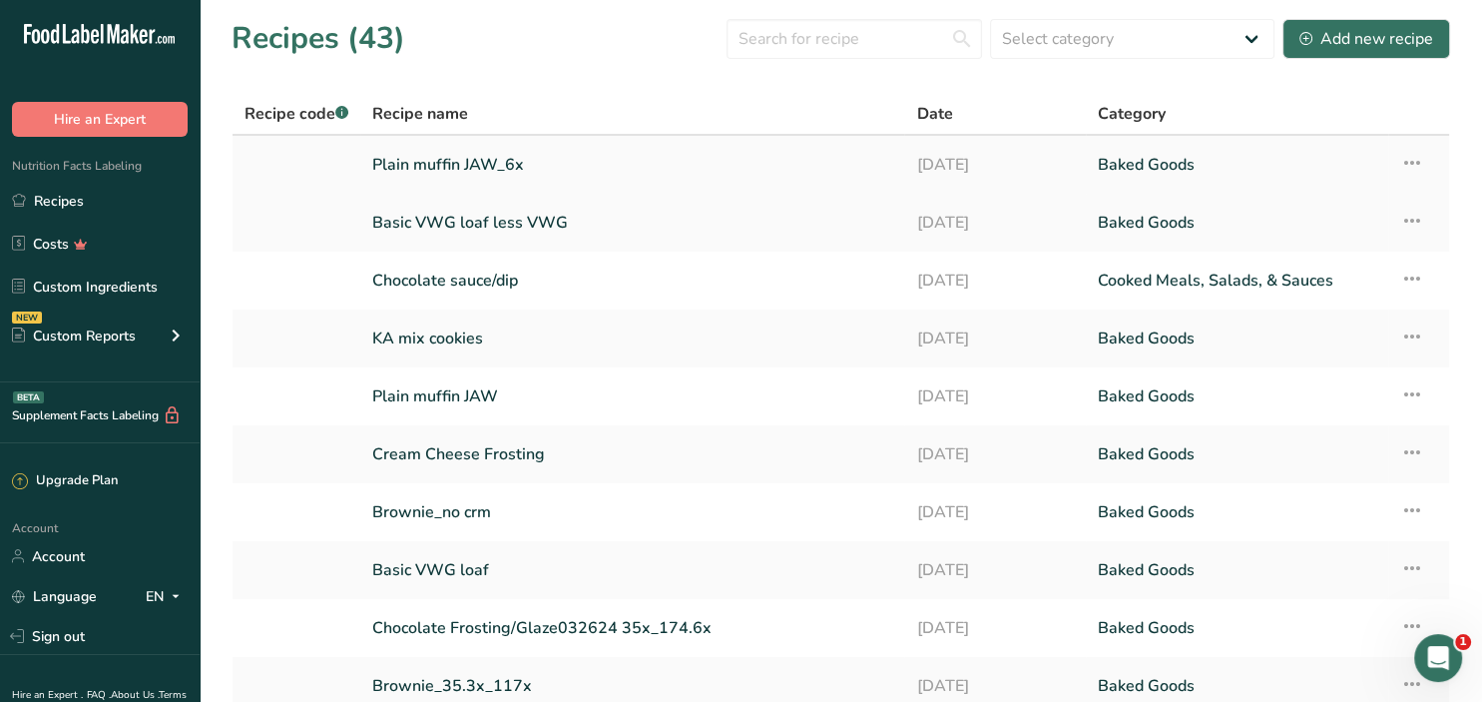
click at [485, 186] on td "Plain muffin JAW_6x" at bounding box center [632, 165] width 544 height 58
click at [485, 171] on link "Plain muffin JAW_6x" at bounding box center [632, 165] width 520 height 42
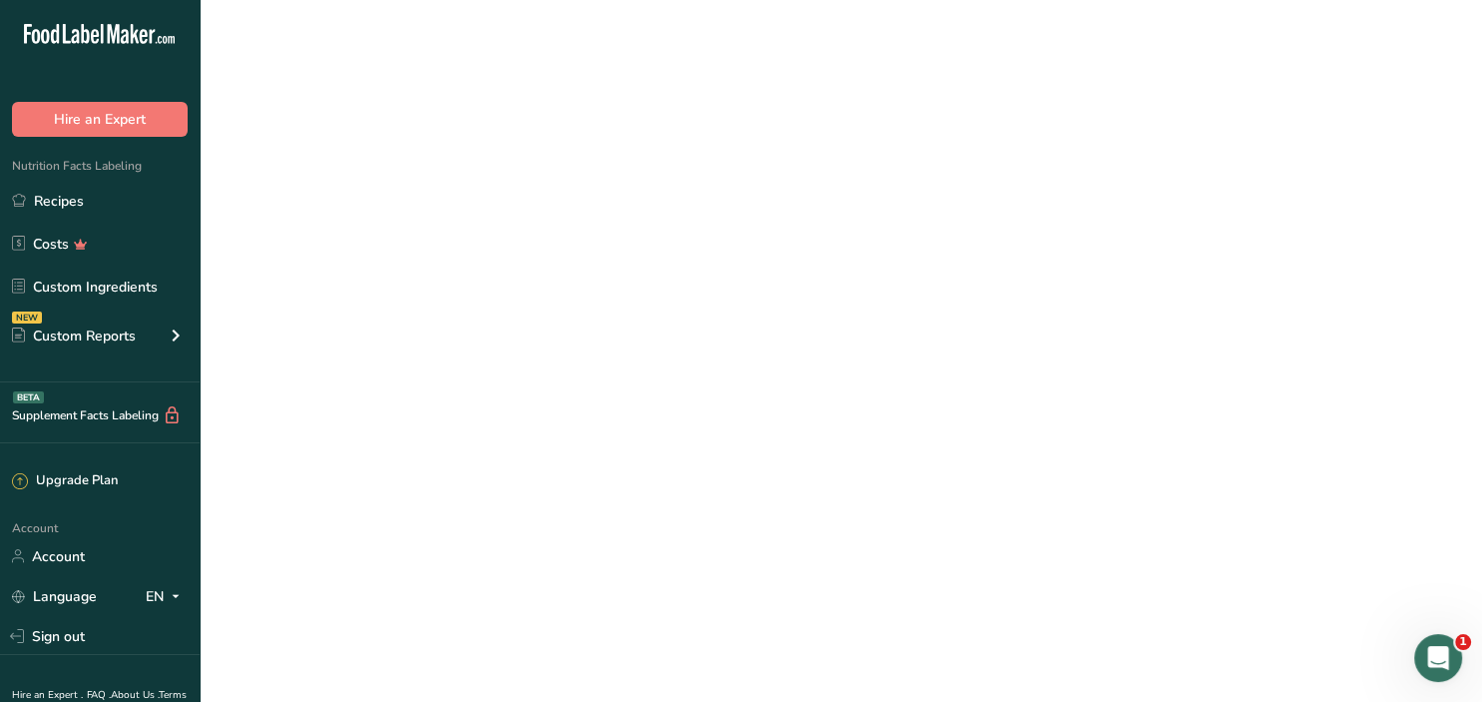
click at [491, 155] on link "Plain muffin JAW_6x" at bounding box center [632, 165] width 520 height 42
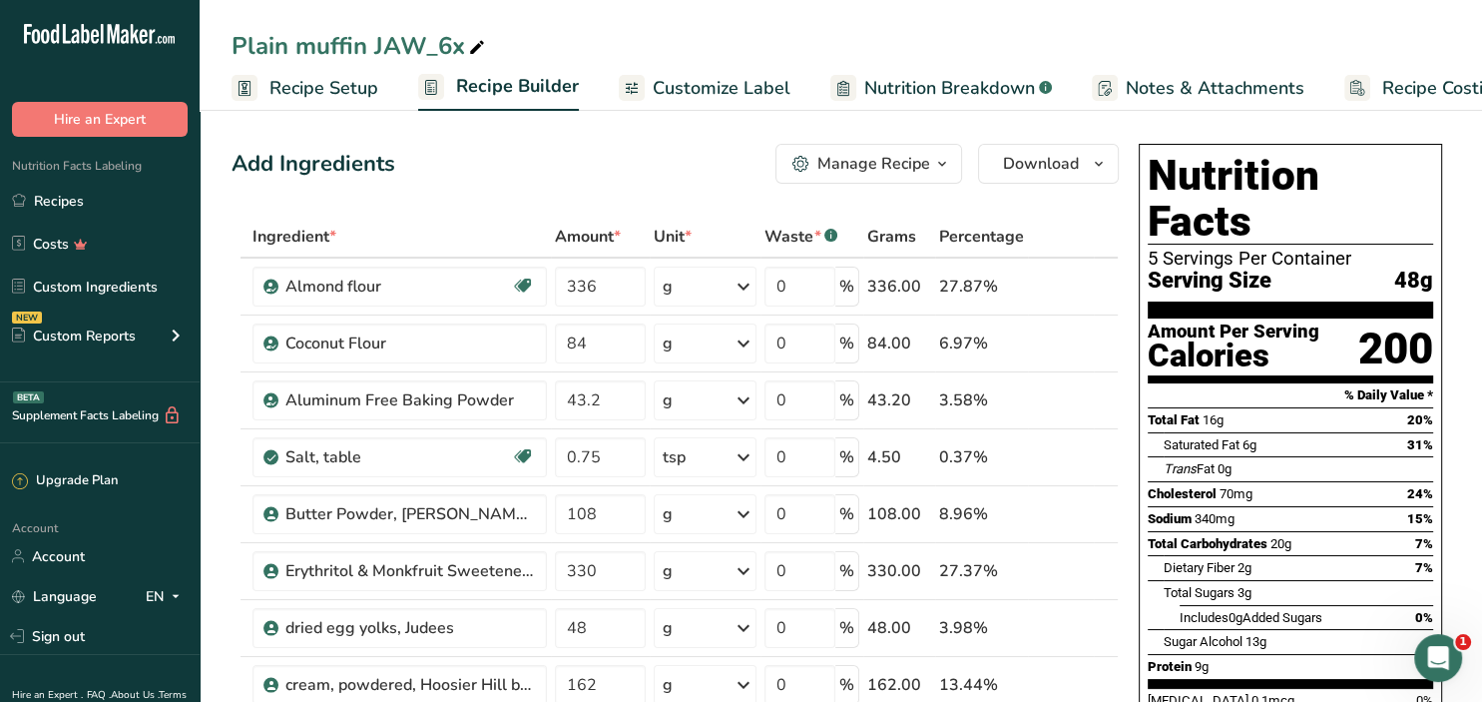
click at [331, 90] on span "Recipe Setup" at bounding box center [324, 88] width 109 height 27
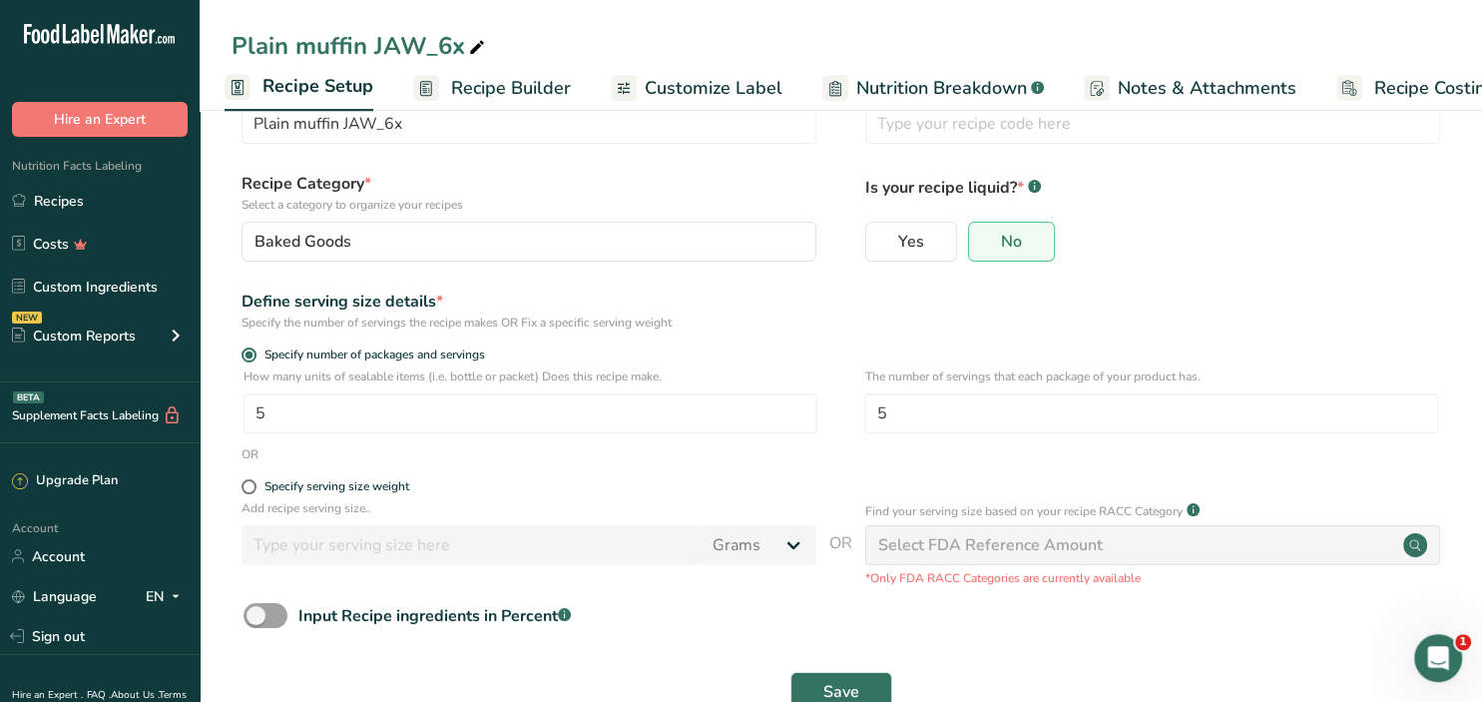
scroll to position [105, 0]
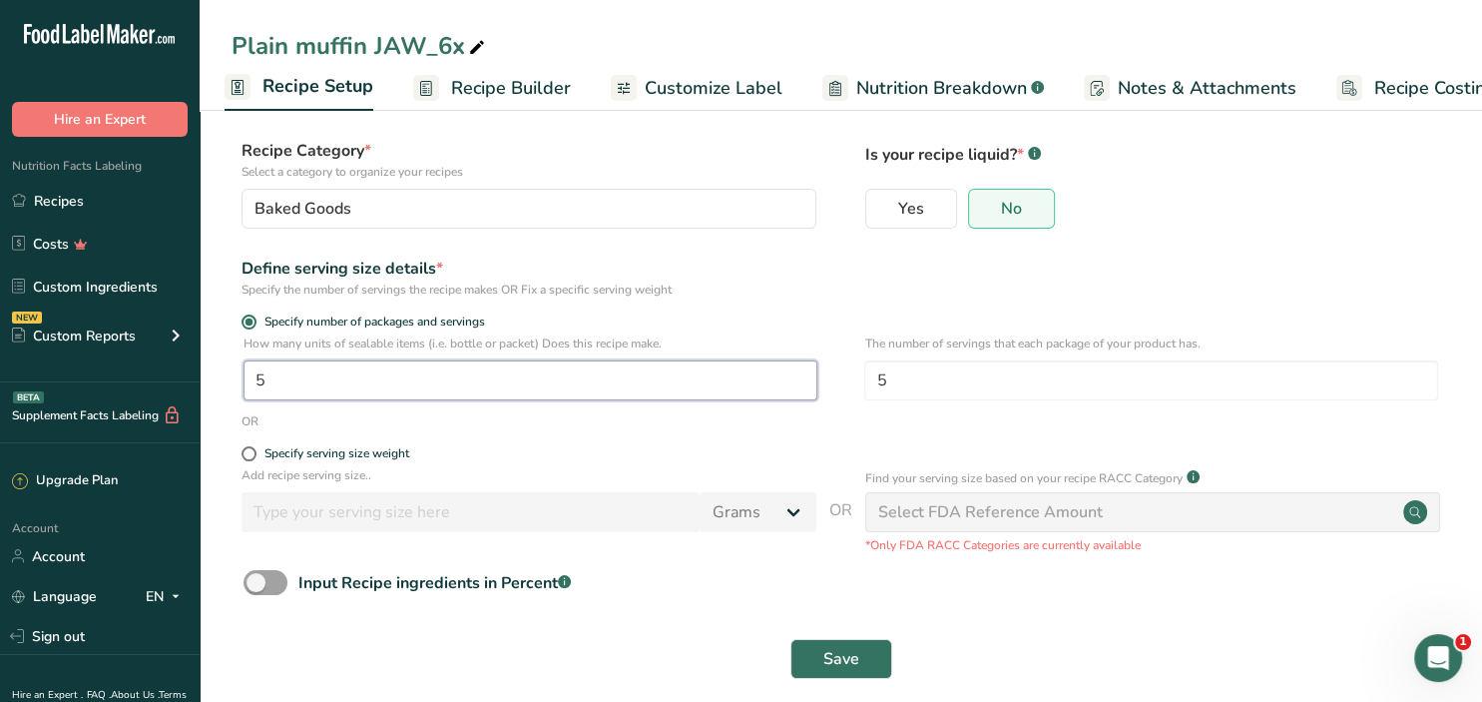
drag, startPoint x: 260, startPoint y: 377, endPoint x: 226, endPoint y: 376, distance: 34.0
click at [244, 376] on input "5" at bounding box center [531, 380] width 574 height 40
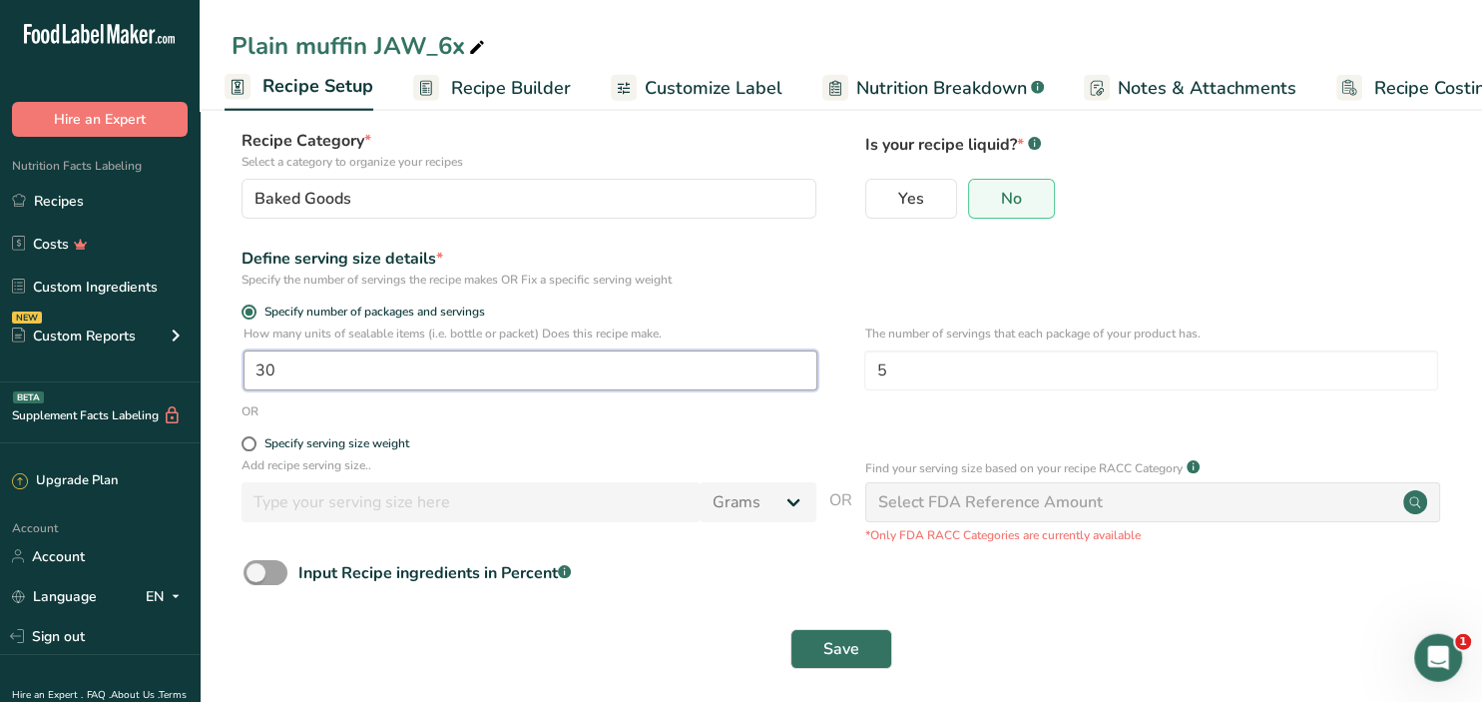
scroll to position [125, 0]
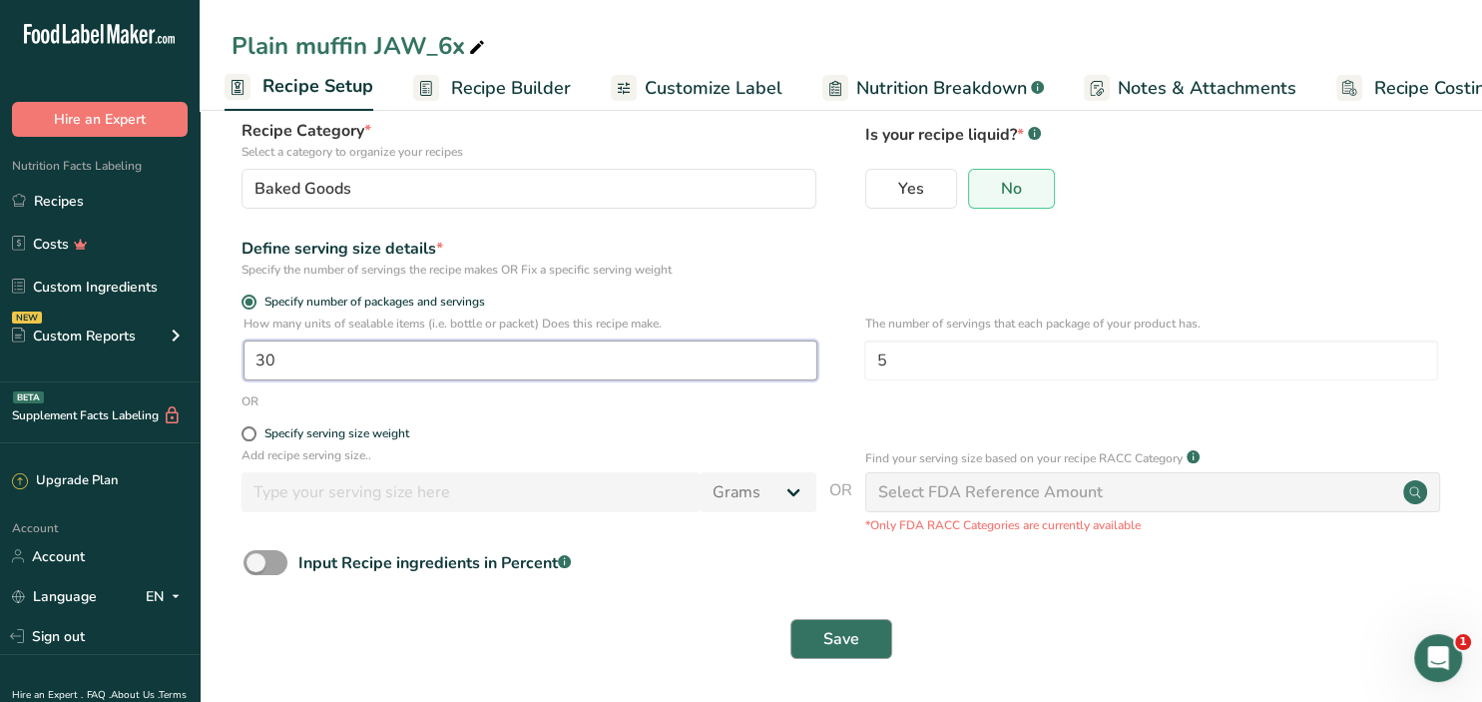
type input "30"
click at [868, 646] on button "Save" at bounding box center [842, 639] width 102 height 40
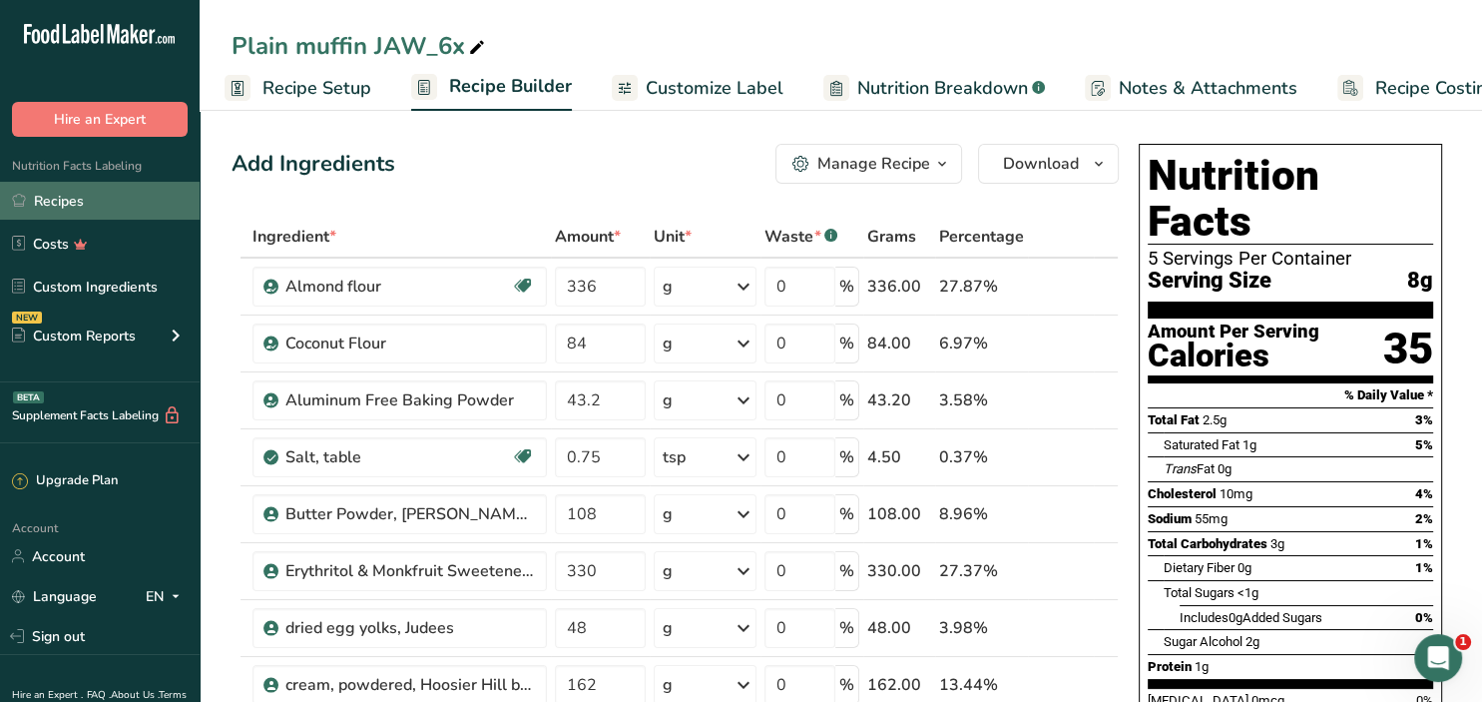
click at [66, 202] on link "Recipes" at bounding box center [100, 201] width 200 height 38
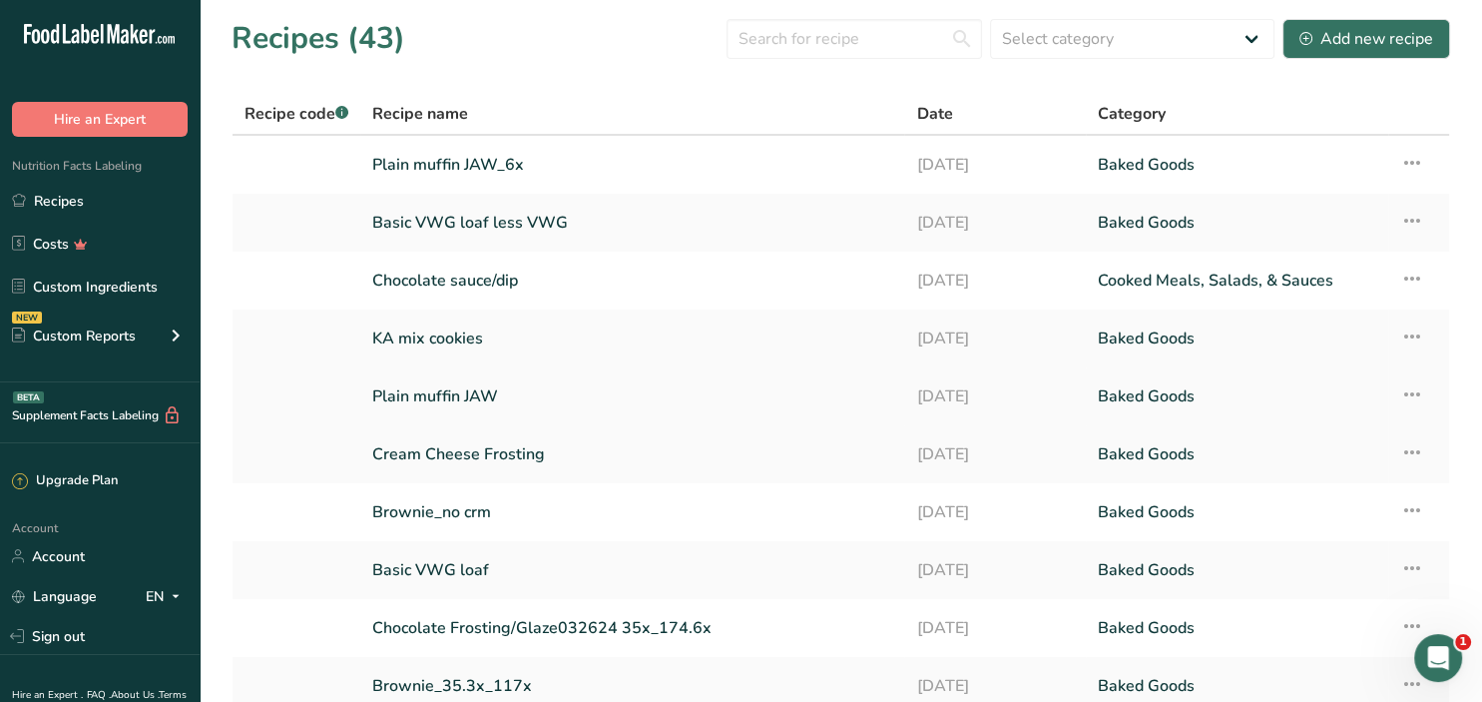
click at [437, 397] on link "Plain muffin JAW" at bounding box center [632, 396] width 520 height 42
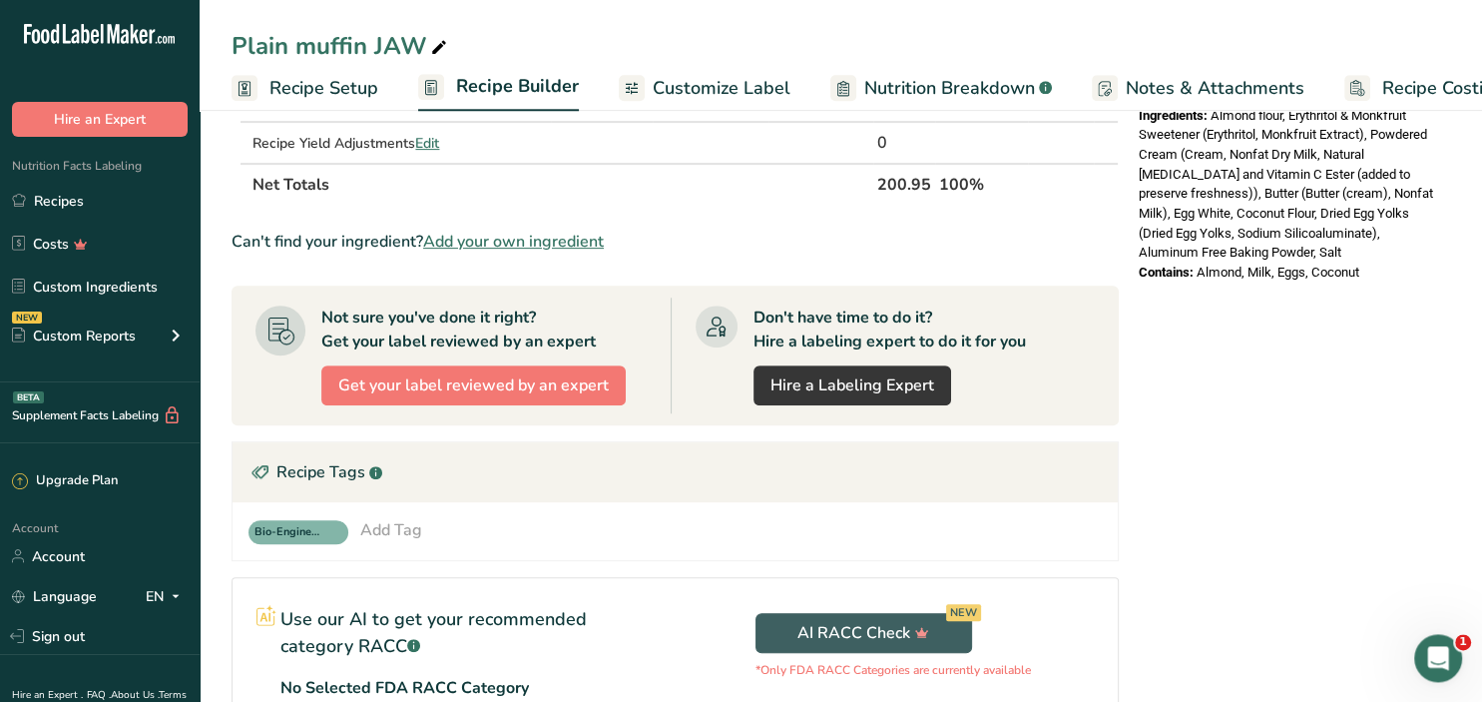
scroll to position [948, 0]
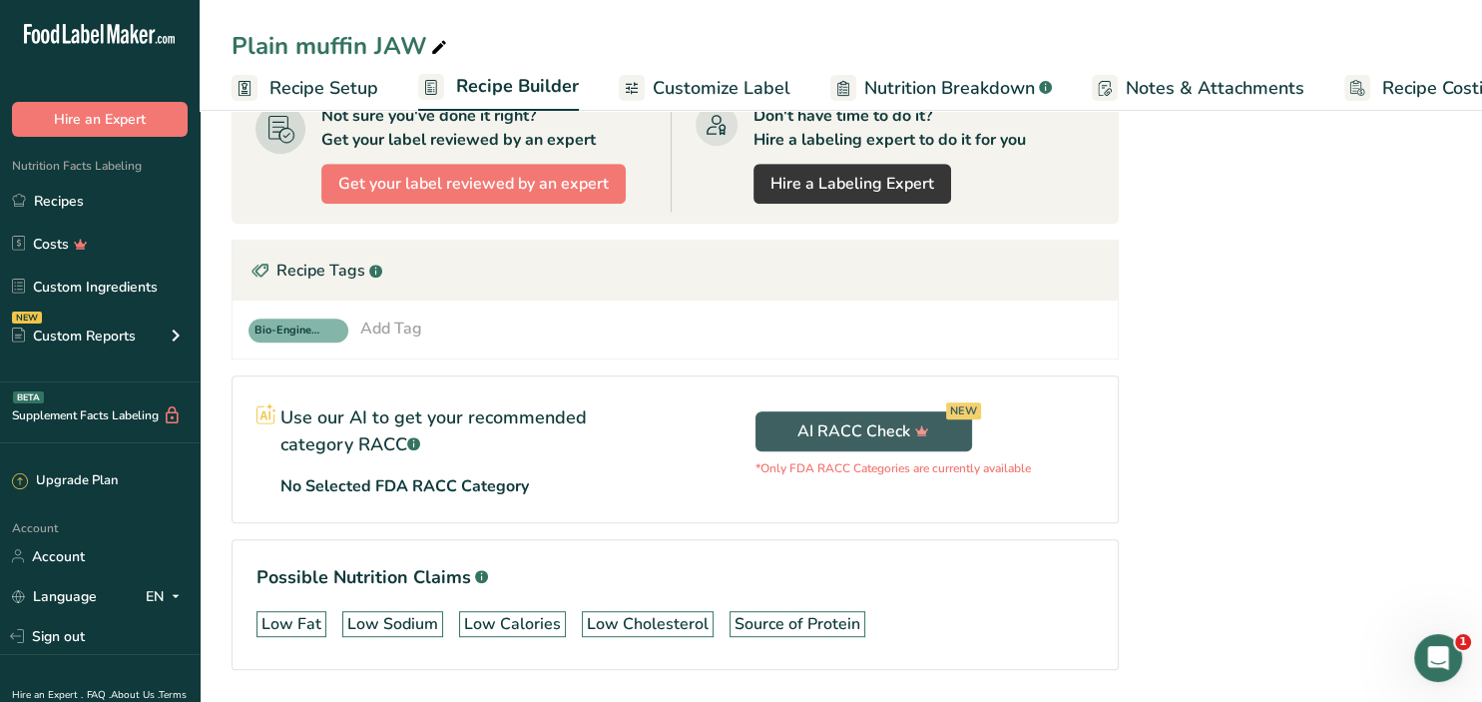
click at [339, 90] on span "Recipe Setup" at bounding box center [324, 88] width 109 height 27
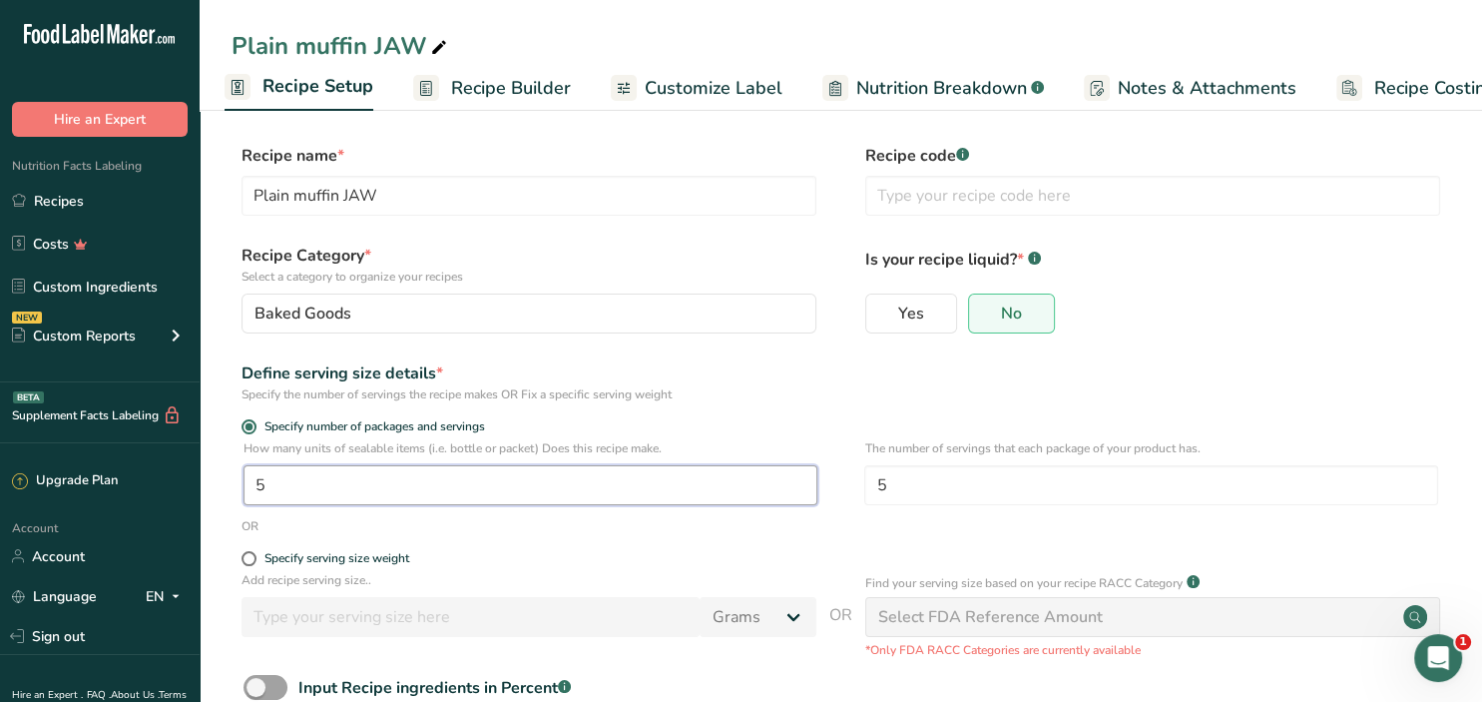
click at [356, 476] on input "5" at bounding box center [531, 485] width 574 height 40
click at [359, 478] on input "5" at bounding box center [531, 485] width 574 height 40
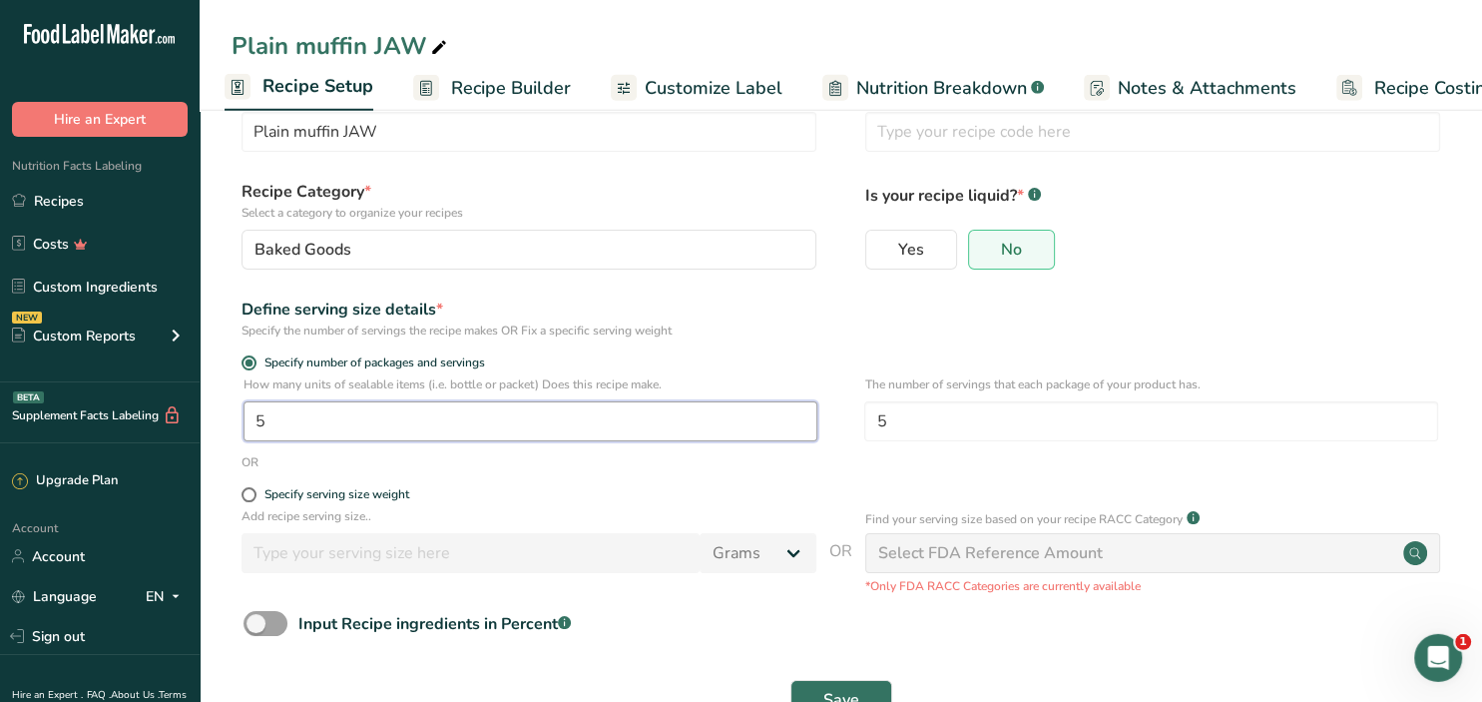
scroll to position [105, 0]
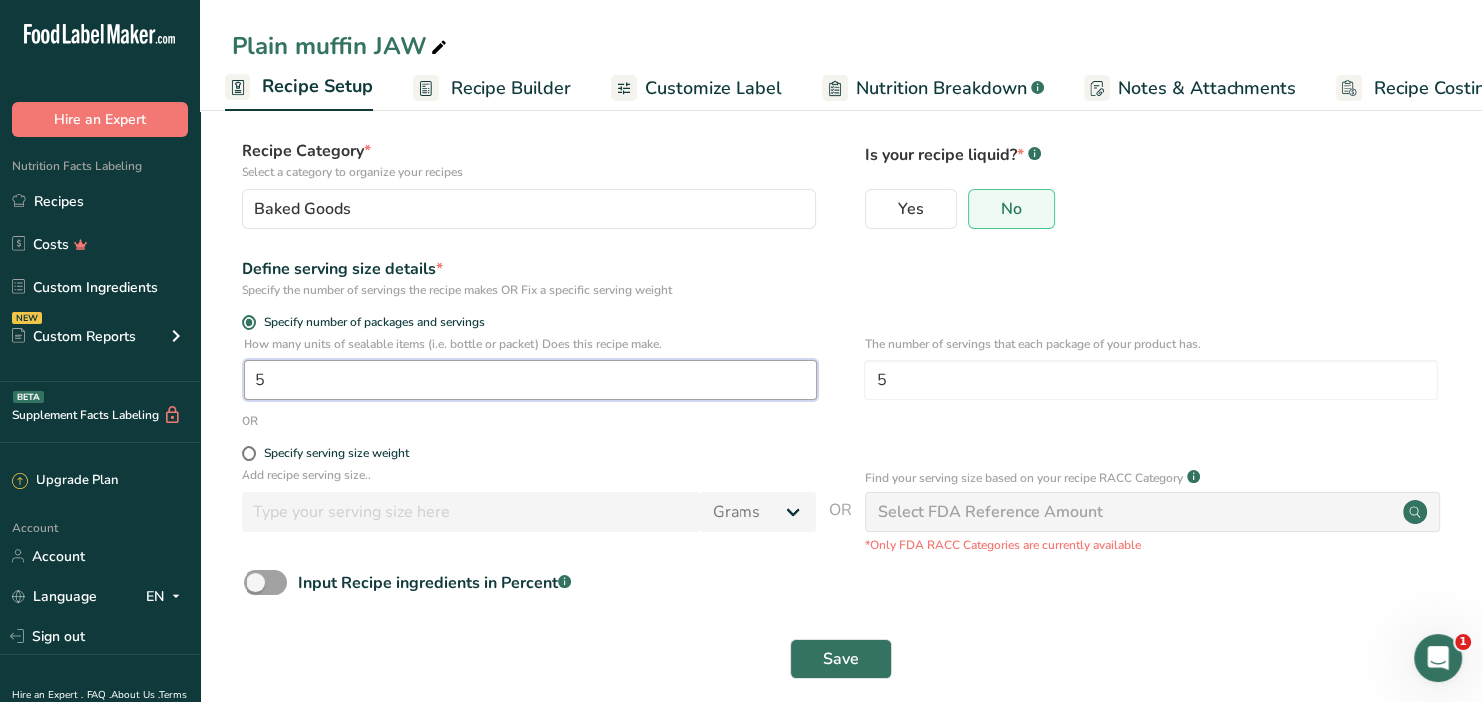
click at [477, 381] on input "5" at bounding box center [531, 380] width 574 height 40
drag, startPoint x: 314, startPoint y: 381, endPoint x: 134, endPoint y: 381, distance: 180.7
click at [244, 381] on input "5" at bounding box center [531, 380] width 574 height 40
type input "1"
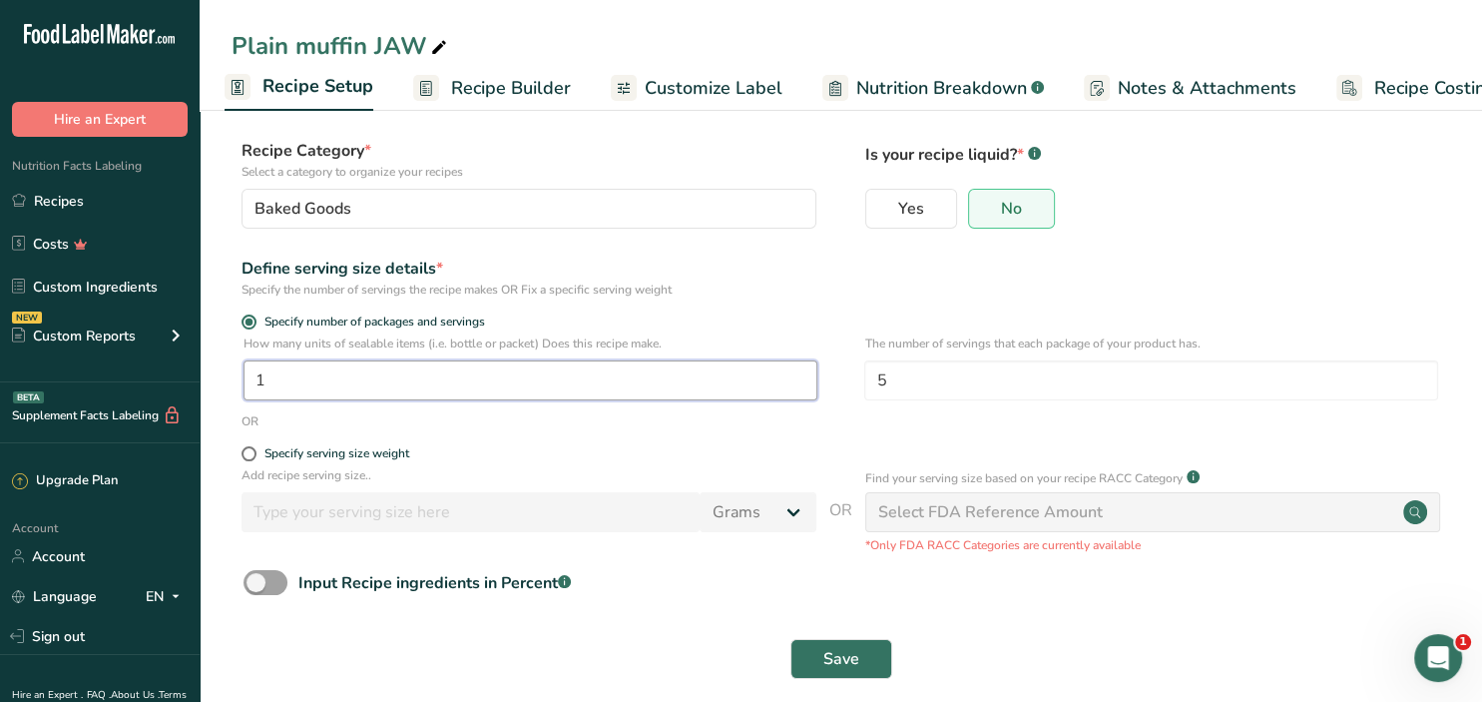
drag, startPoint x: 307, startPoint y: 389, endPoint x: 210, endPoint y: 384, distance: 98.0
click at [244, 384] on input "1" at bounding box center [531, 380] width 574 height 40
click at [255, 454] on span at bounding box center [249, 453] width 15 height 15
click at [255, 454] on input "Specify serving size weight" at bounding box center [248, 453] width 13 height 13
radio input "true"
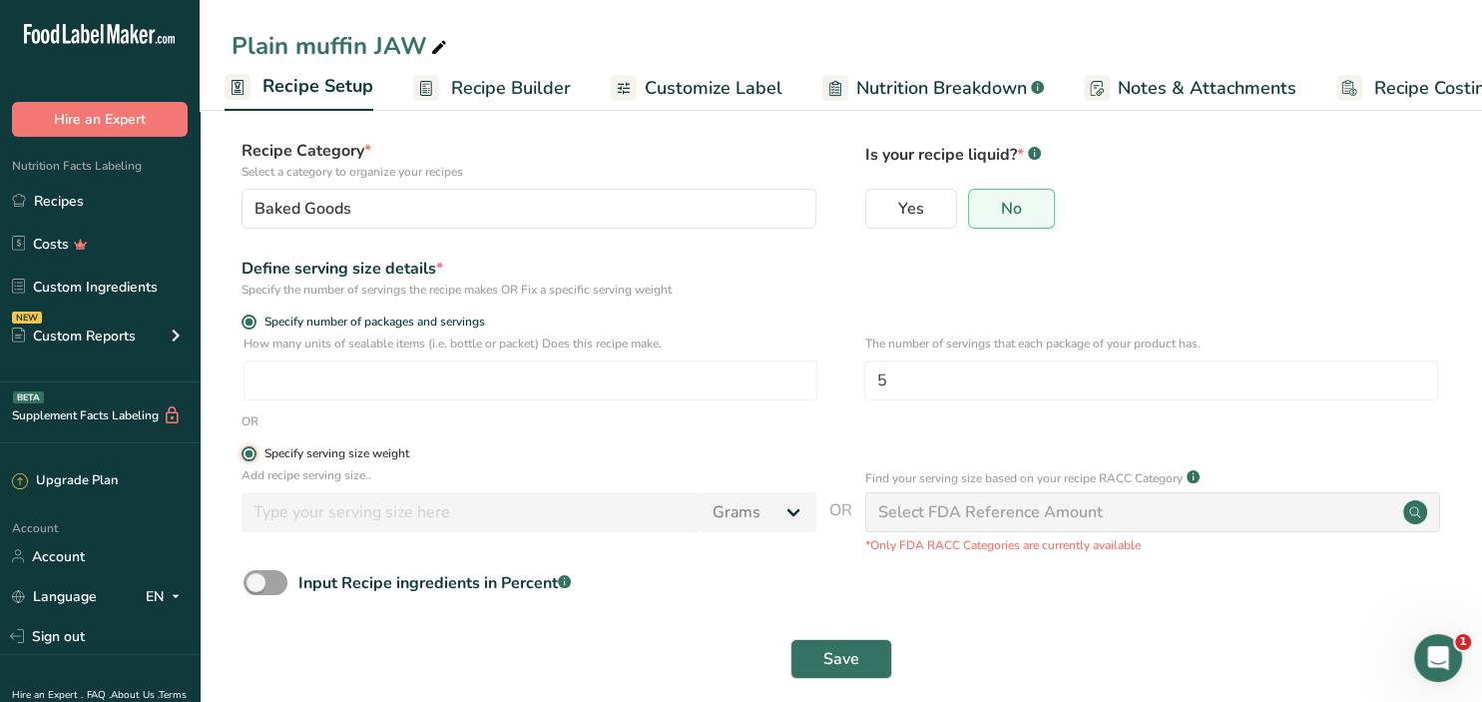
radio input "false"
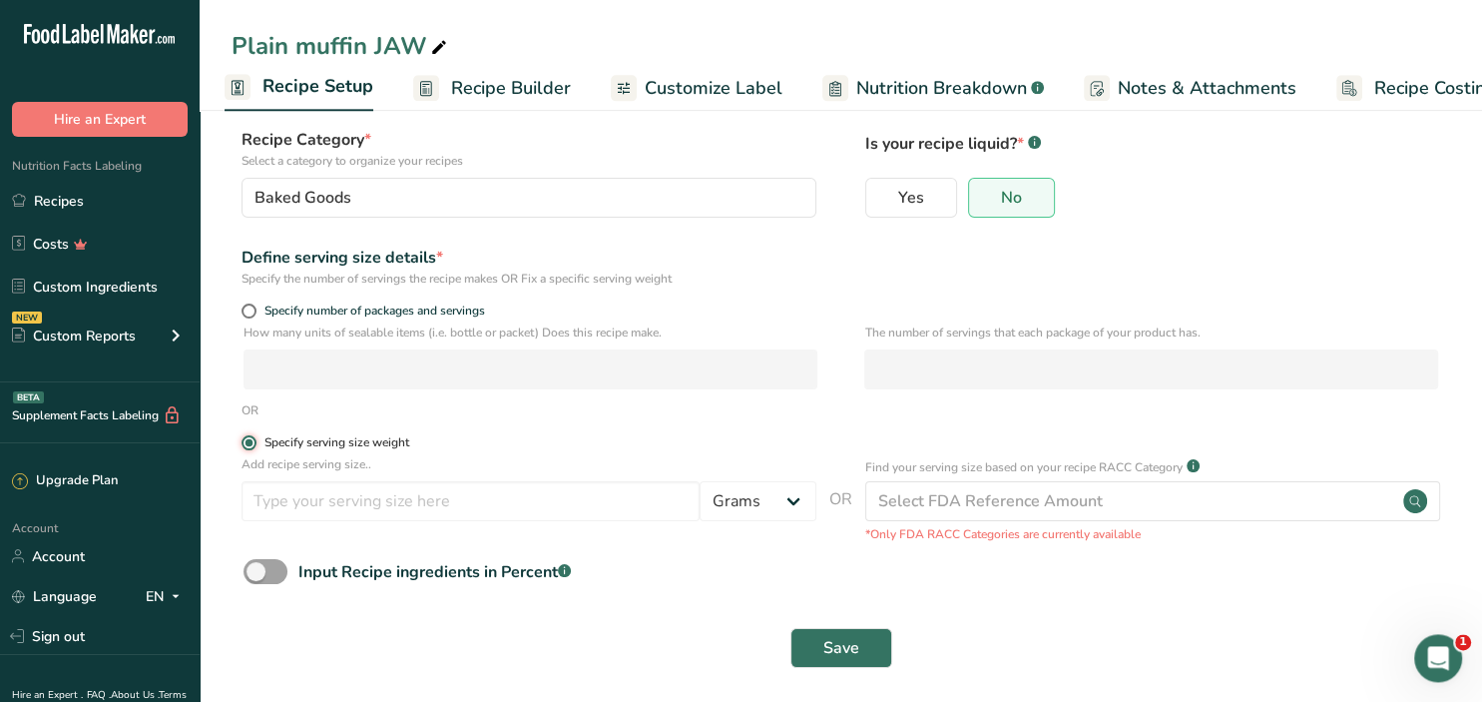
scroll to position [125, 0]
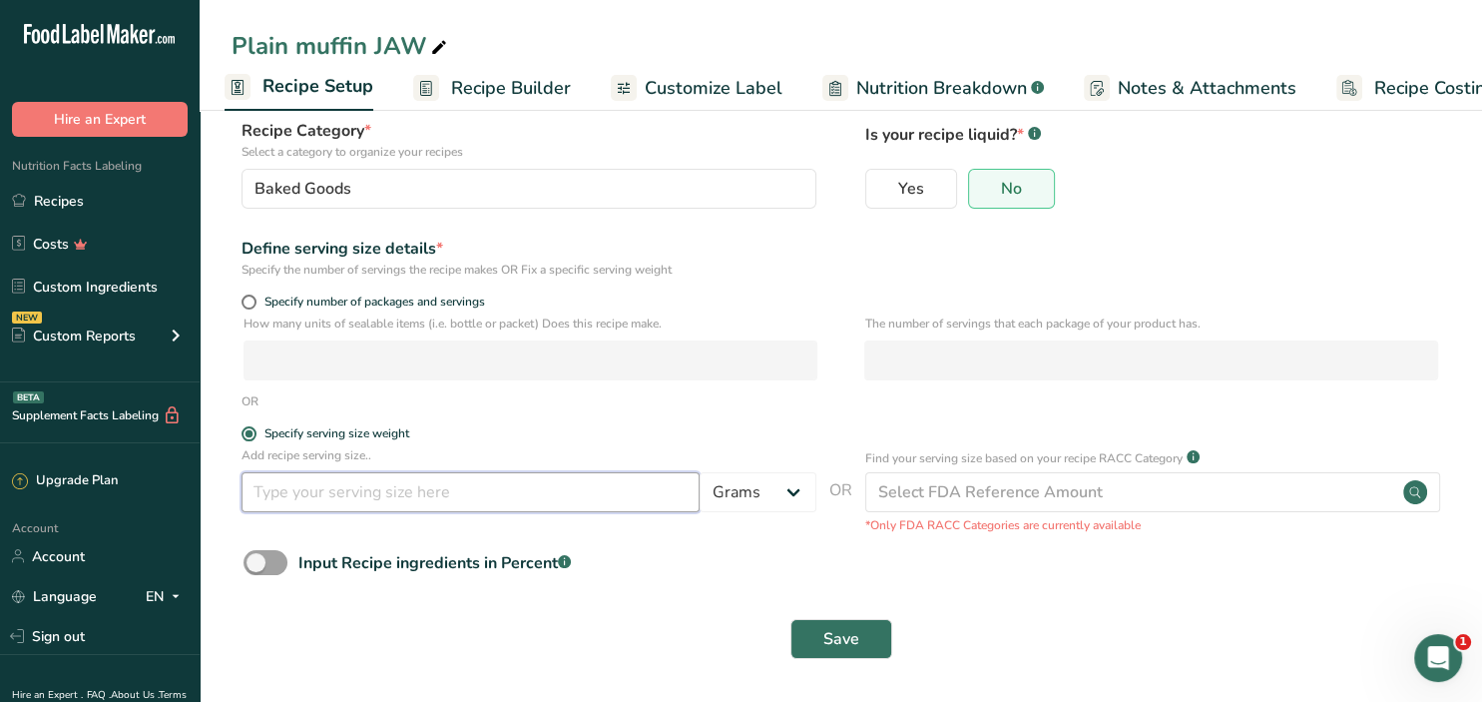
click at [573, 493] on input "number" at bounding box center [471, 492] width 458 height 40
type input "40"
click at [847, 644] on span "Save" at bounding box center [842, 639] width 36 height 24
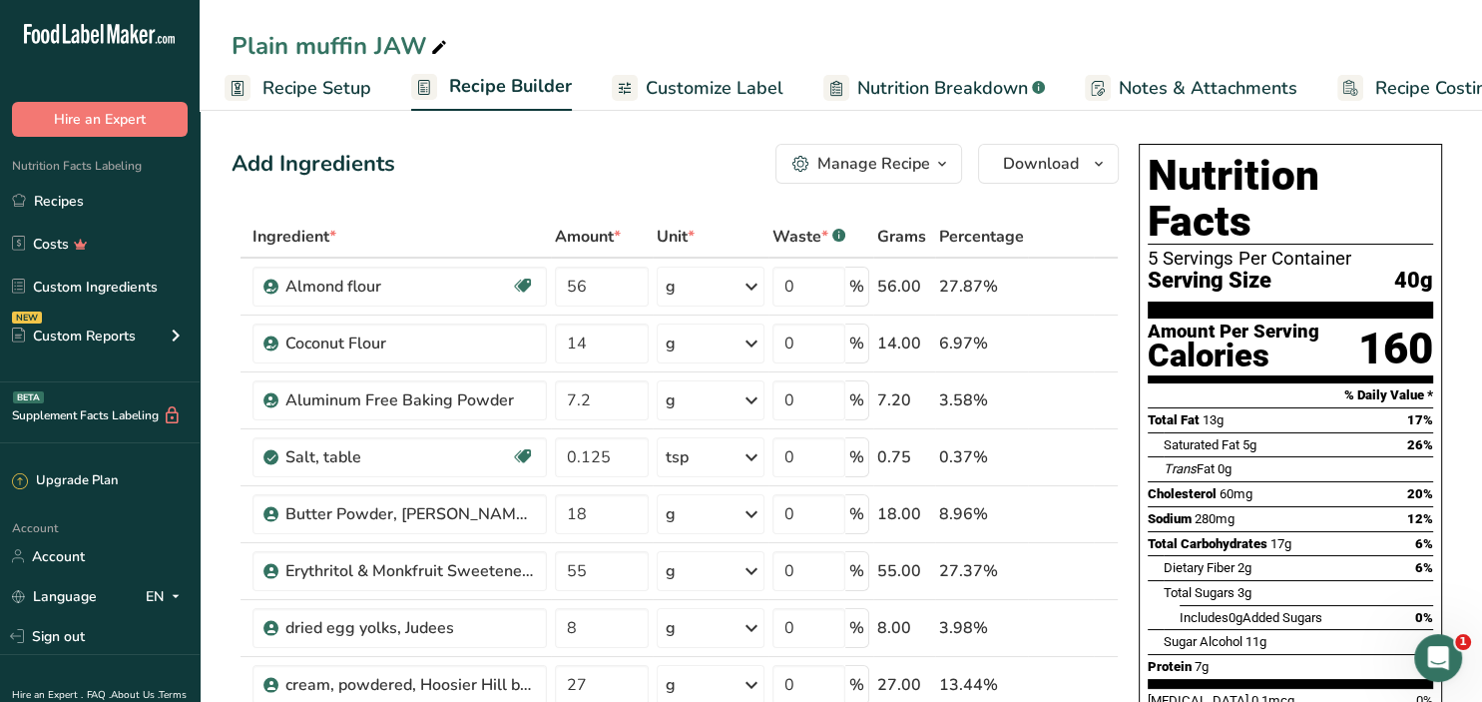
click at [857, 166] on div "Manage Recipe" at bounding box center [874, 164] width 113 height 24
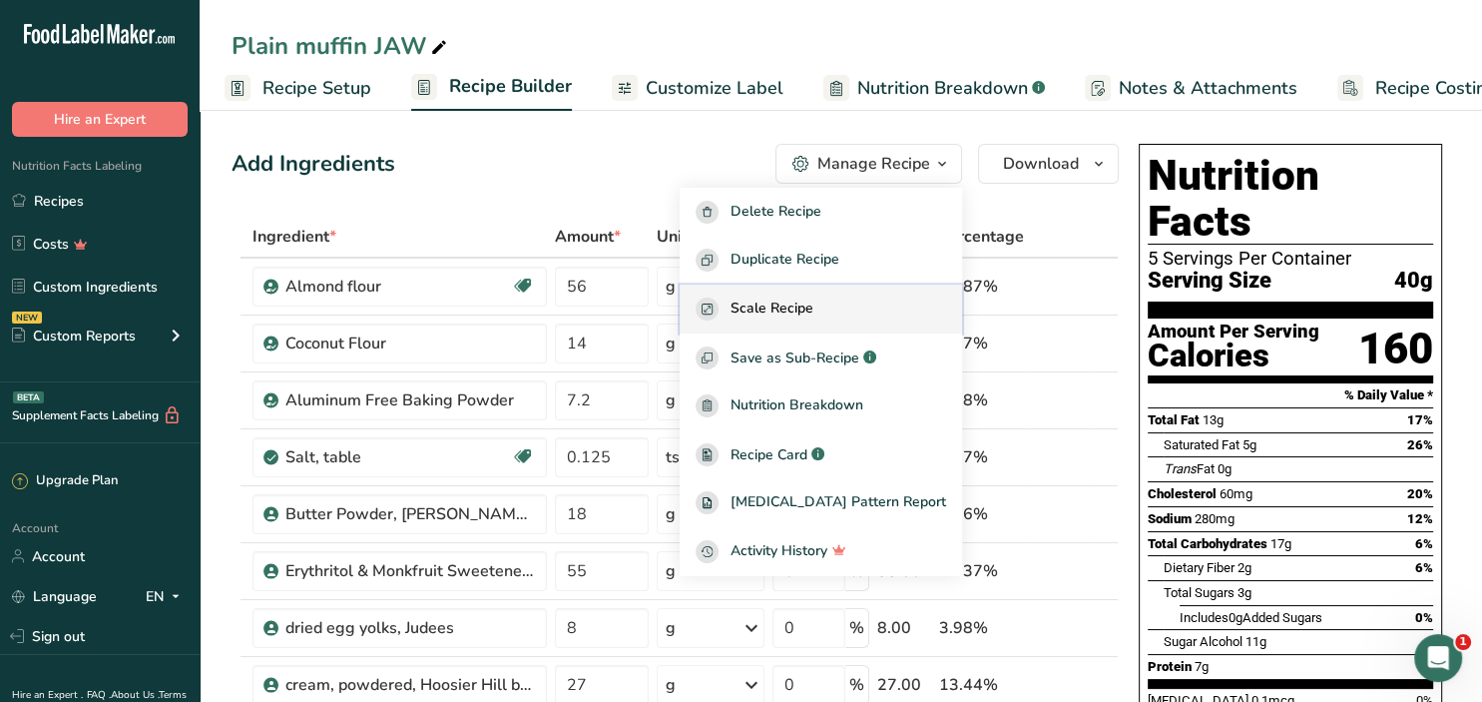
click at [809, 307] on span "Scale Recipe" at bounding box center [772, 308] width 83 height 23
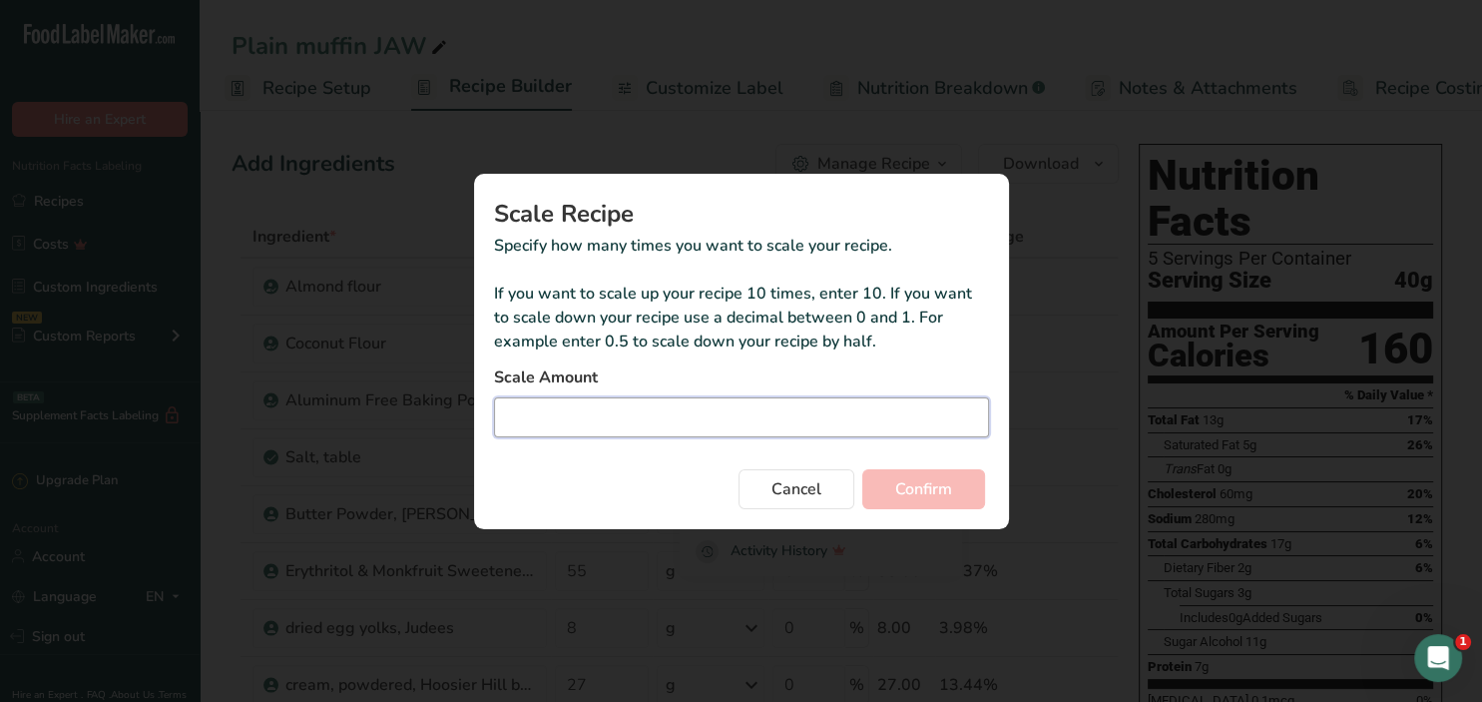
click at [636, 417] on input "Duplicate recipe modal" at bounding box center [741, 417] width 495 height 40
type input "6"
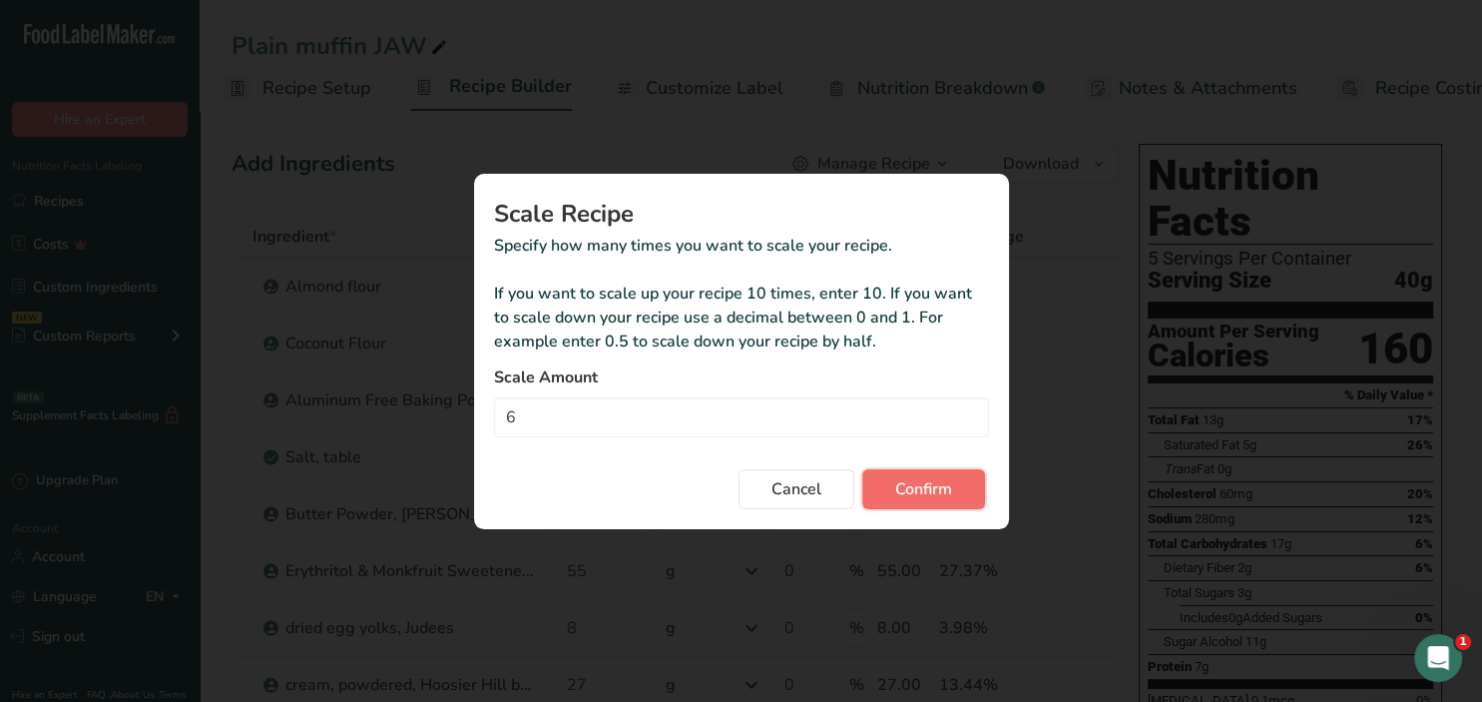
click at [916, 490] on span "Confirm" at bounding box center [923, 489] width 57 height 24
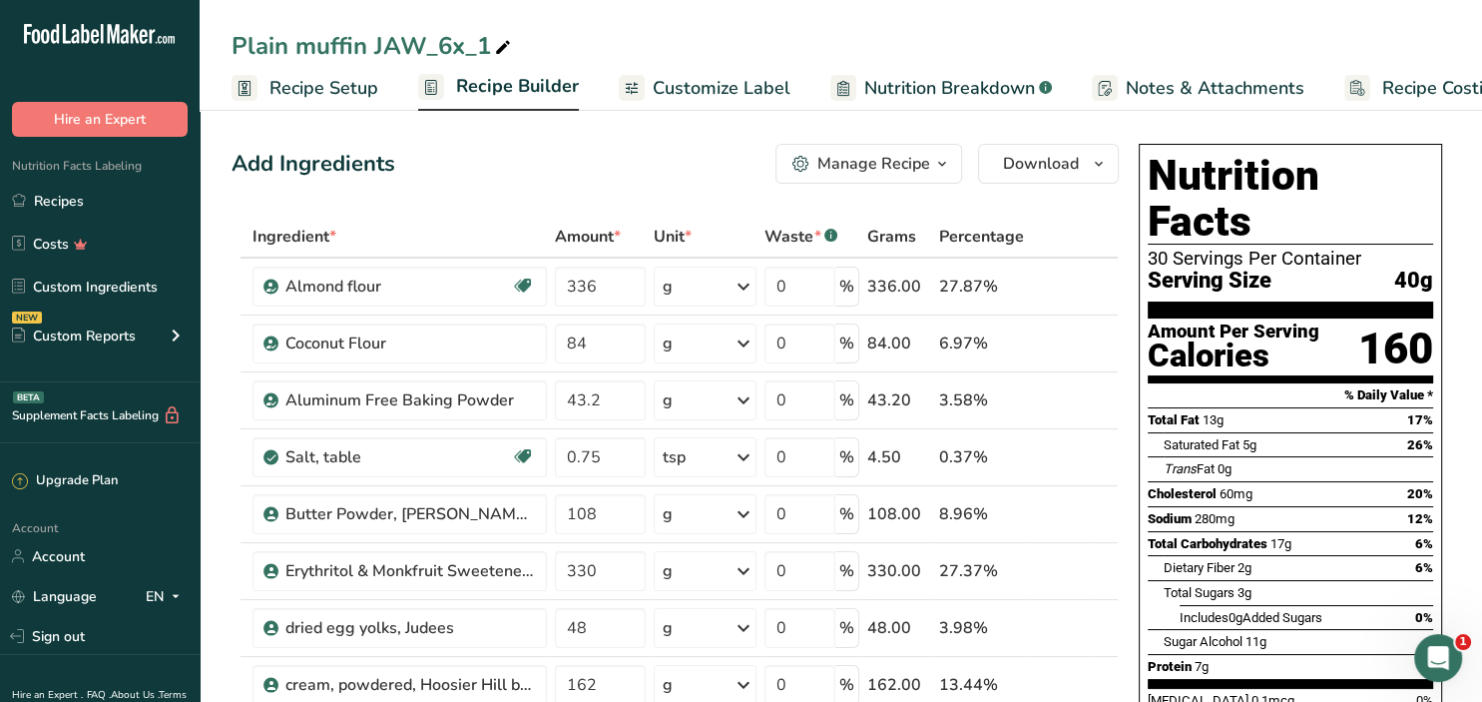
click at [501, 95] on span "Recipe Builder" at bounding box center [517, 86] width 123 height 27
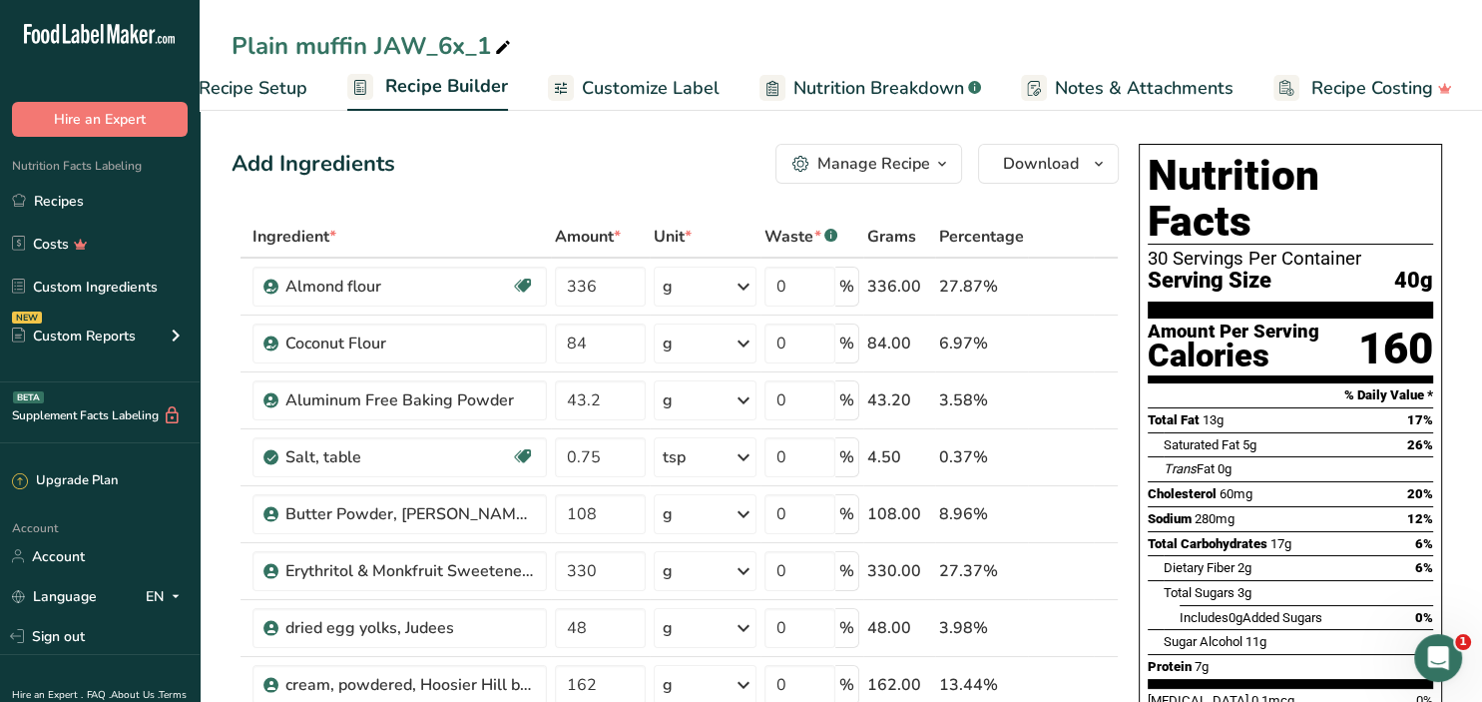
scroll to position [0, 72]
click at [856, 169] on div "Manage Recipe" at bounding box center [874, 164] width 113 height 24
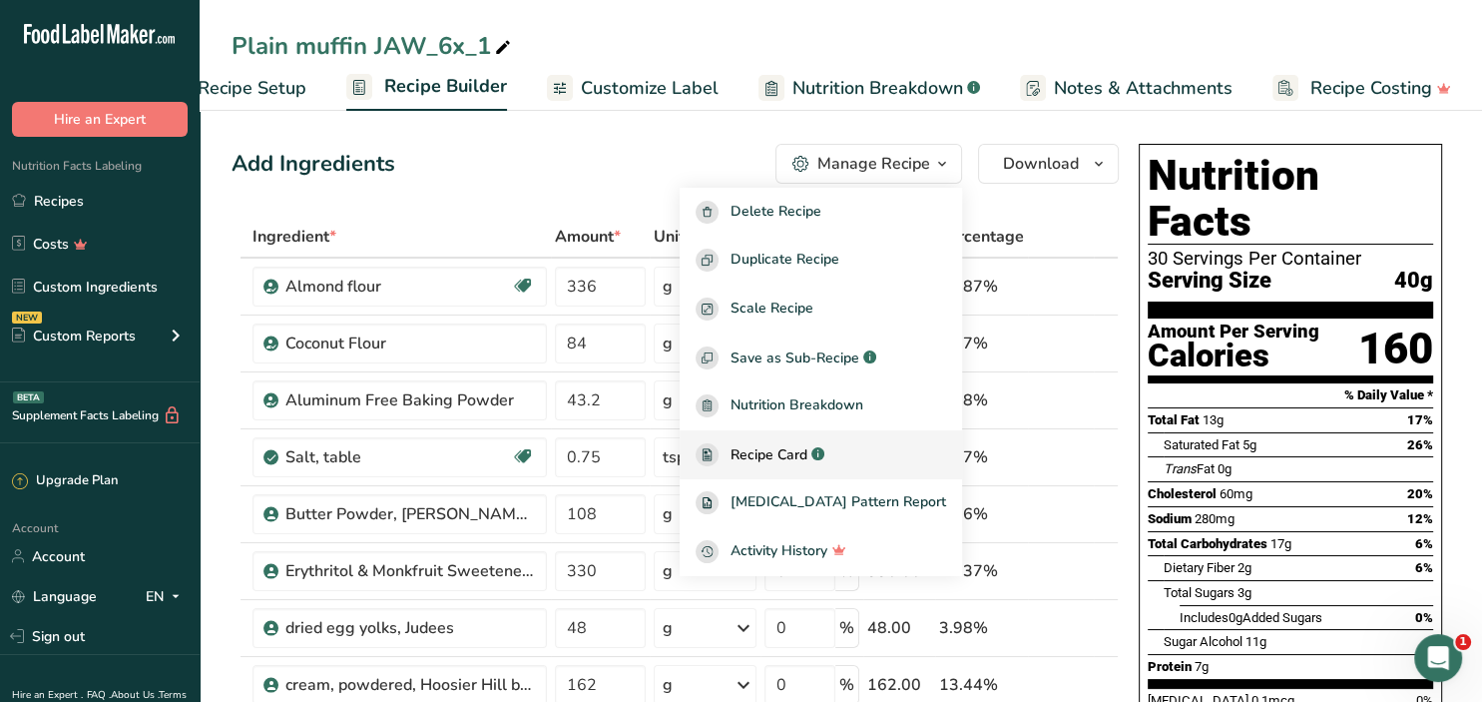
click at [805, 459] on span "Recipe Card" at bounding box center [769, 454] width 77 height 21
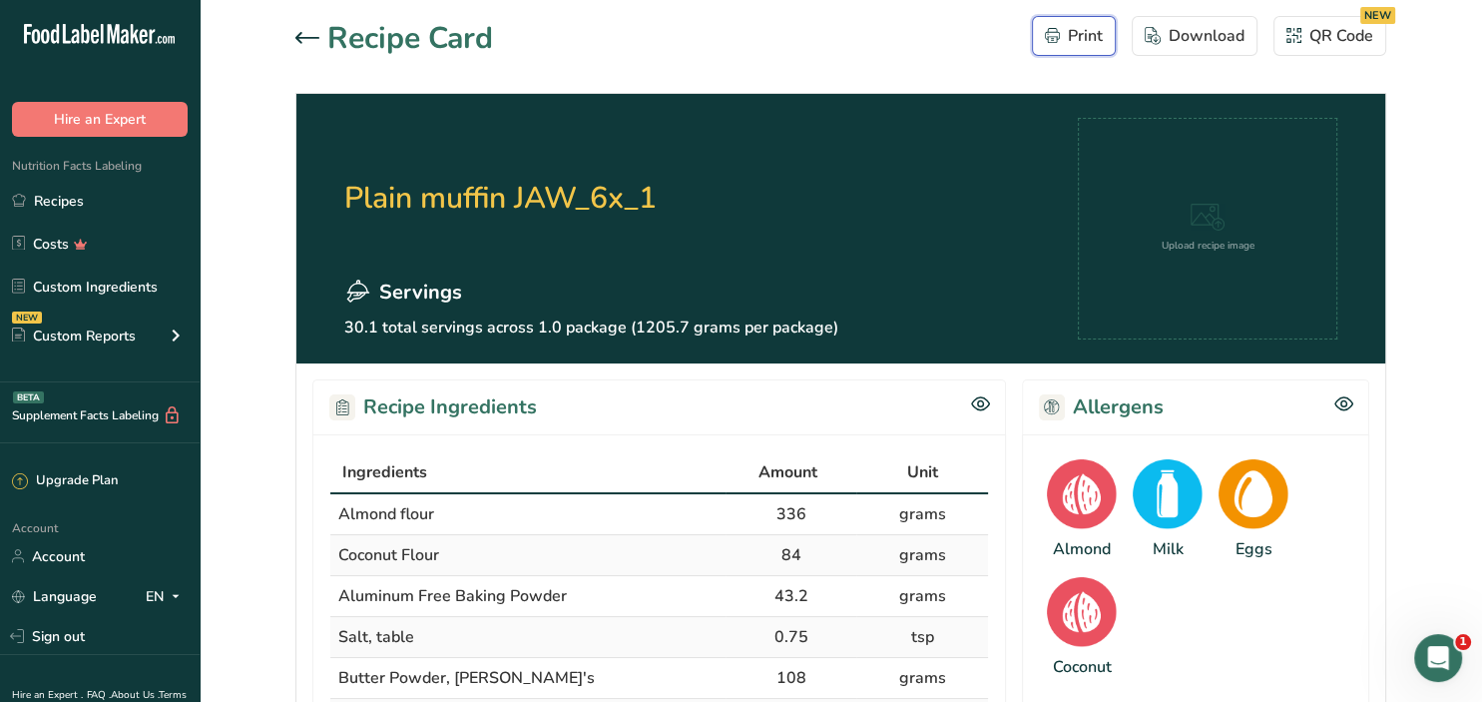
click at [1086, 42] on div "Print" at bounding box center [1074, 36] width 58 height 24
